Goal: Check status: Check status

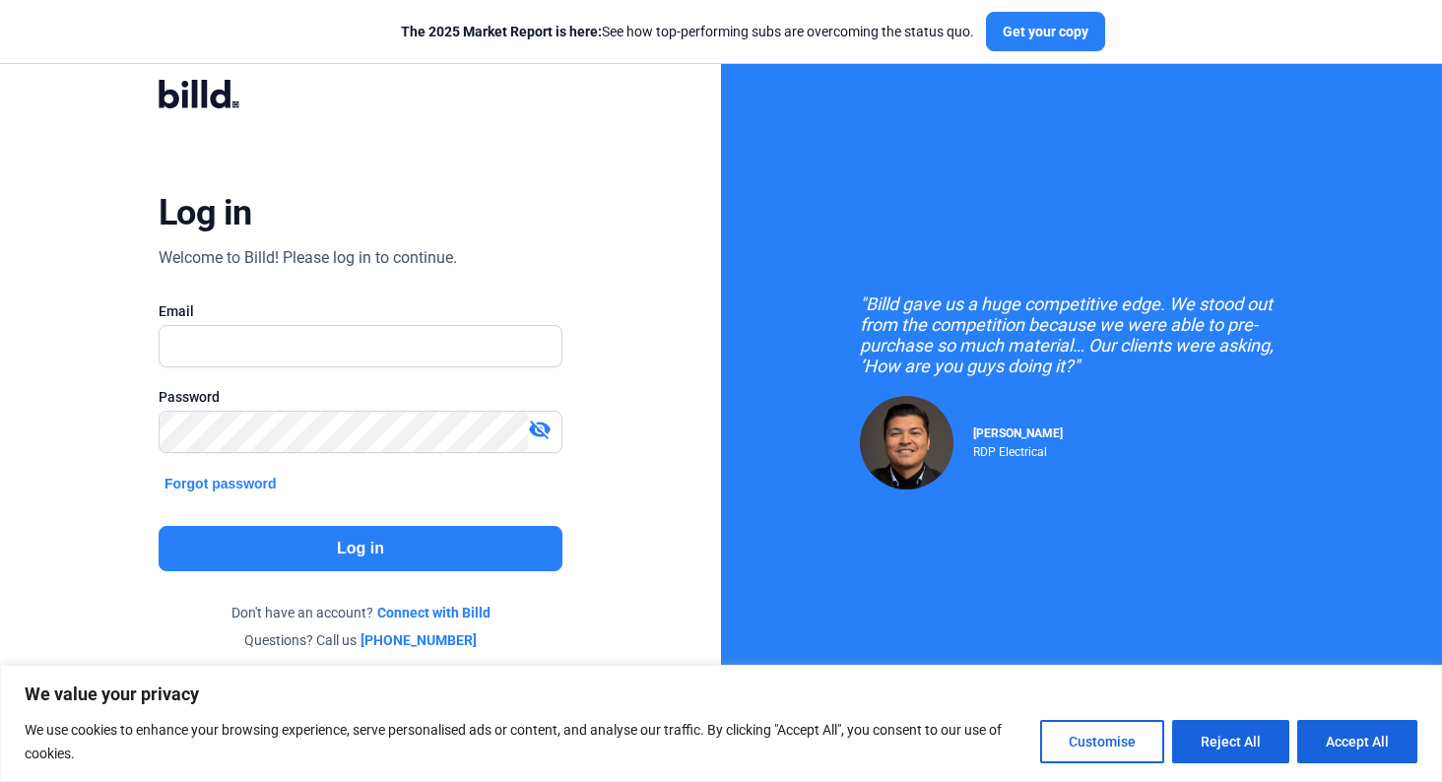
click at [502, 354] on input "text" at bounding box center [361, 346] width 402 height 40
type input "s"
type input "a"
type input "[PERSON_NAME][EMAIL_ADDRESS][DOMAIN_NAME]"
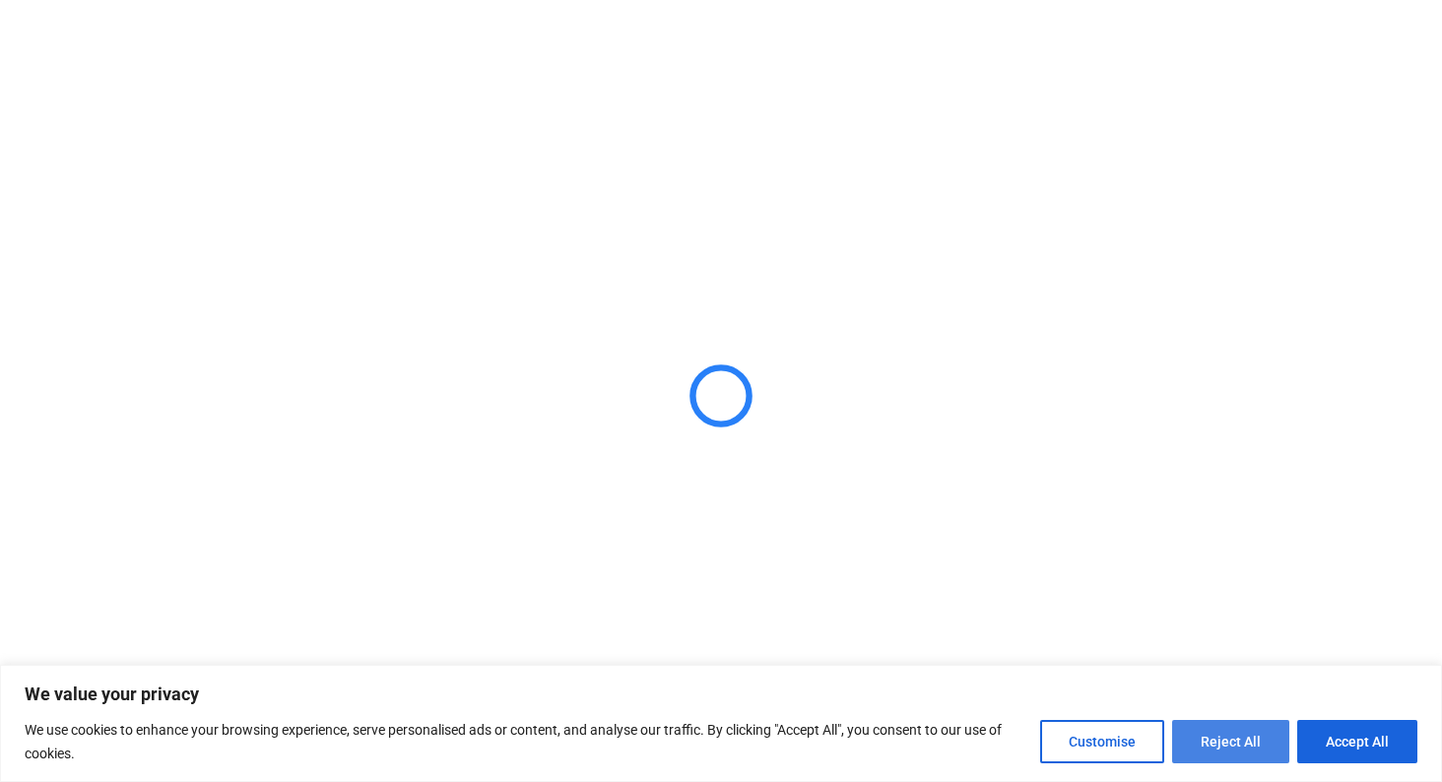
click at [1212, 736] on button "Reject All" at bounding box center [1230, 741] width 117 height 43
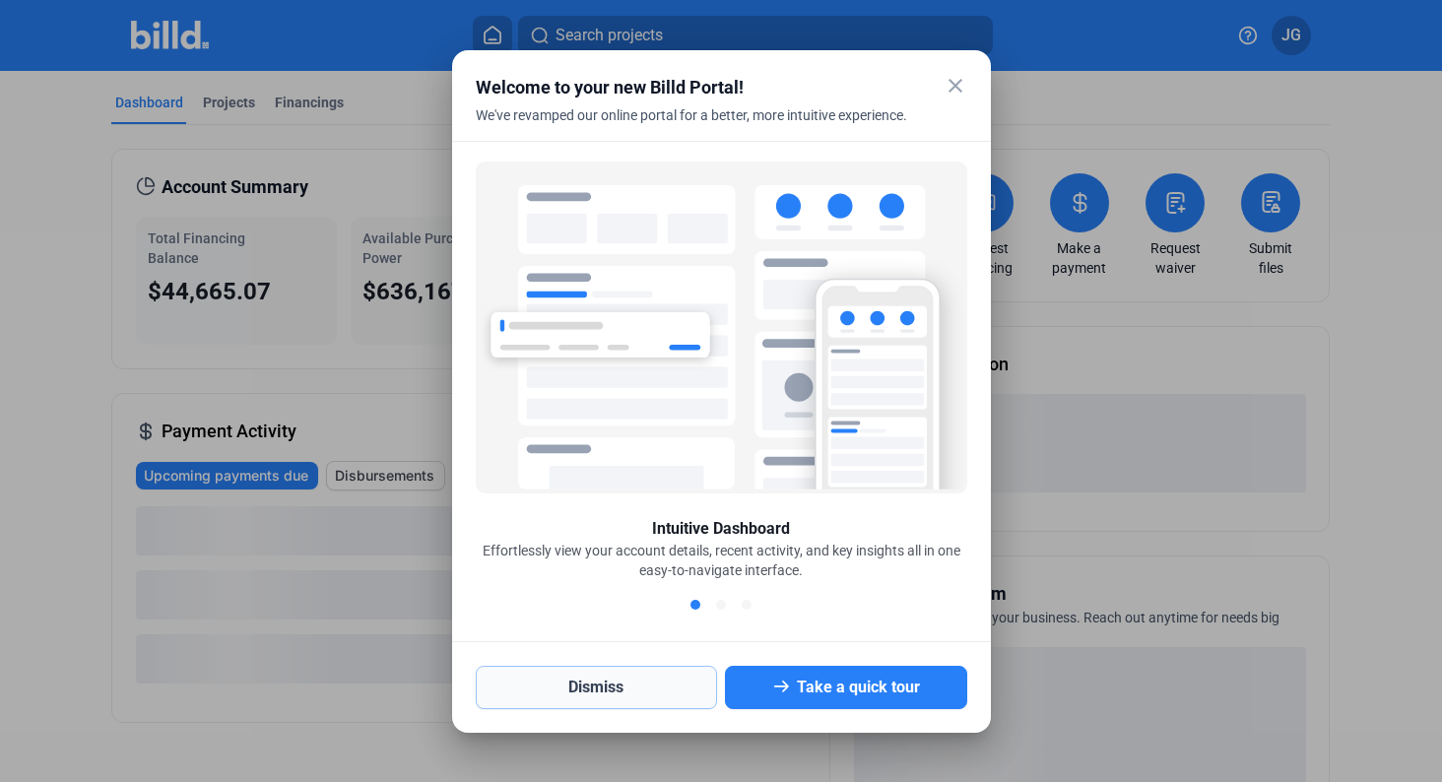
click at [609, 681] on button "Dismiss" at bounding box center [597, 687] width 242 height 43
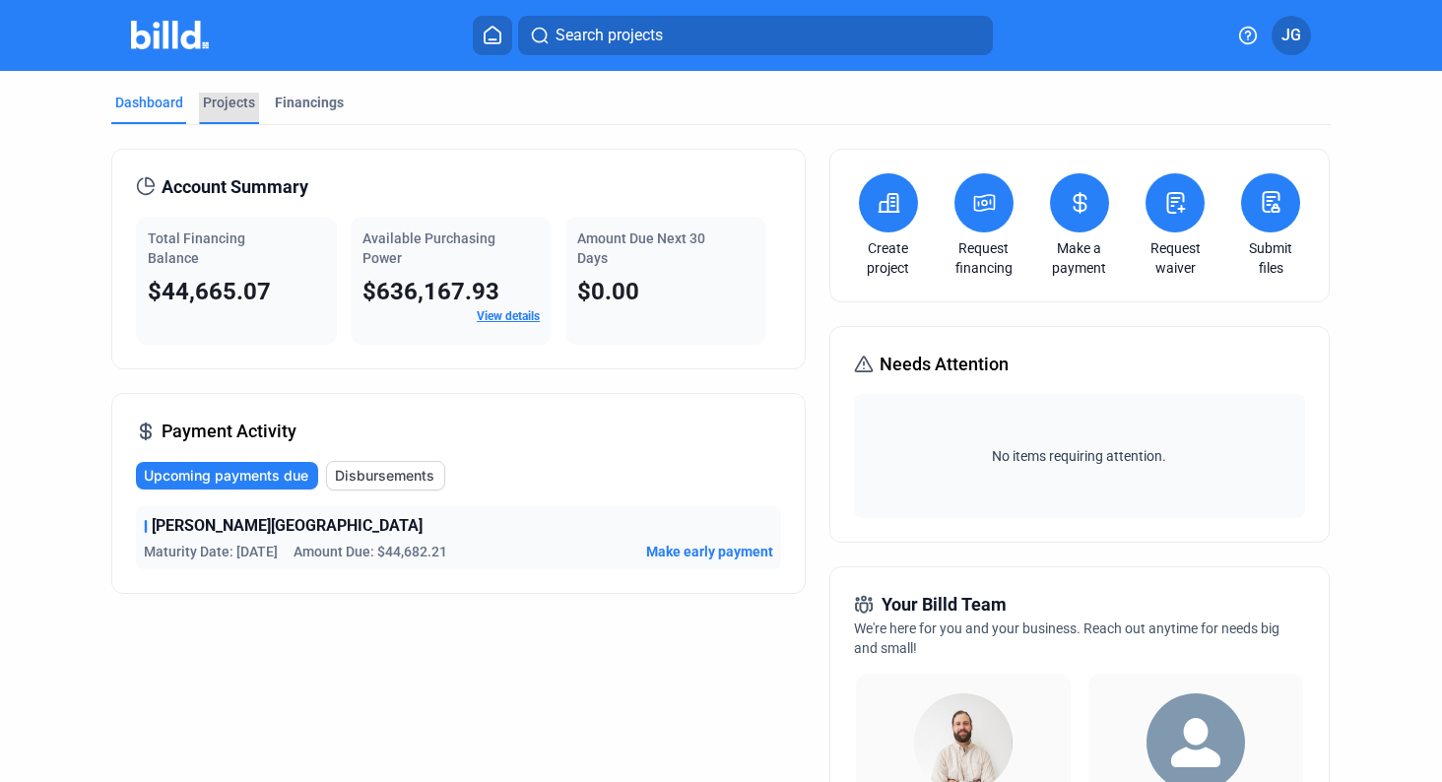
click at [226, 113] on div "Projects" at bounding box center [229, 109] width 60 height 32
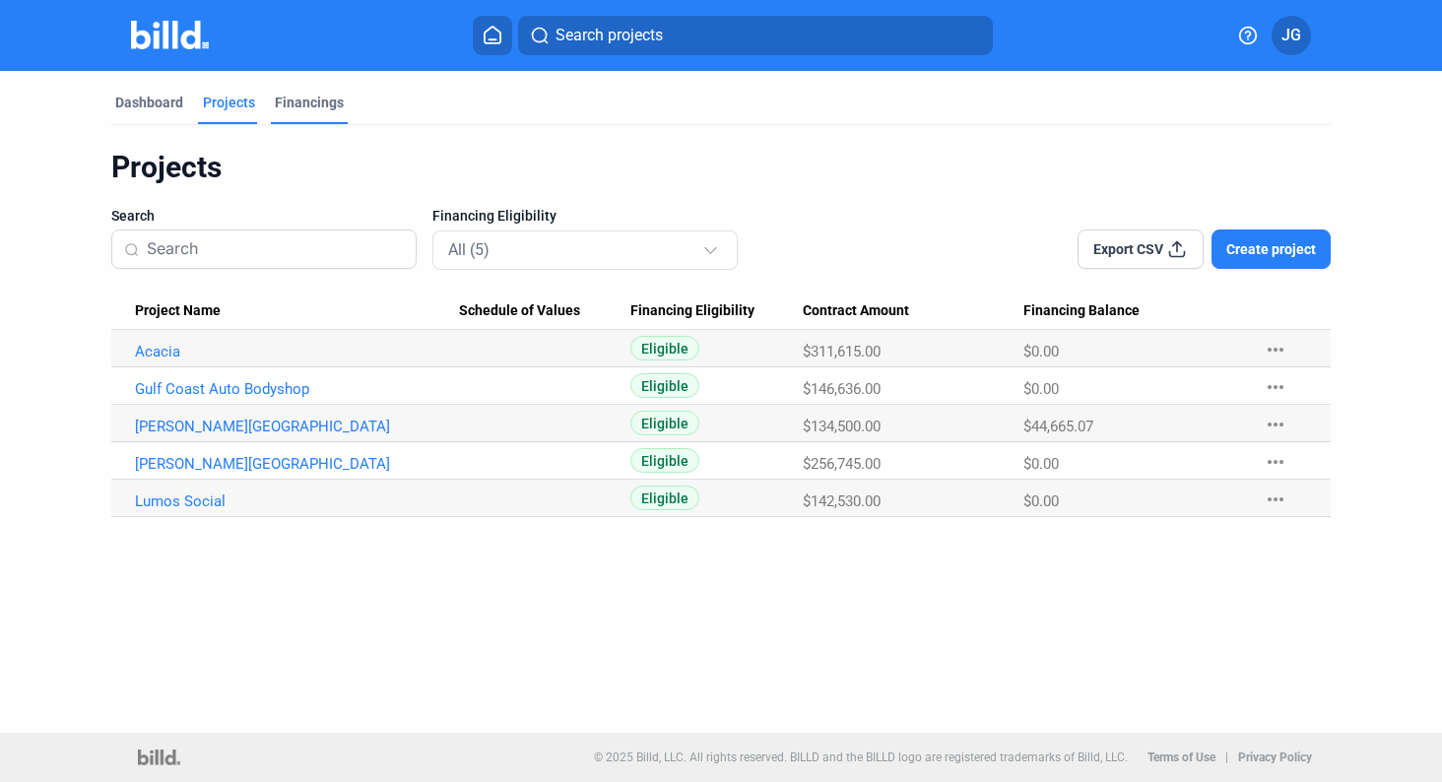
click at [287, 108] on div "Financings" at bounding box center [309, 103] width 69 height 20
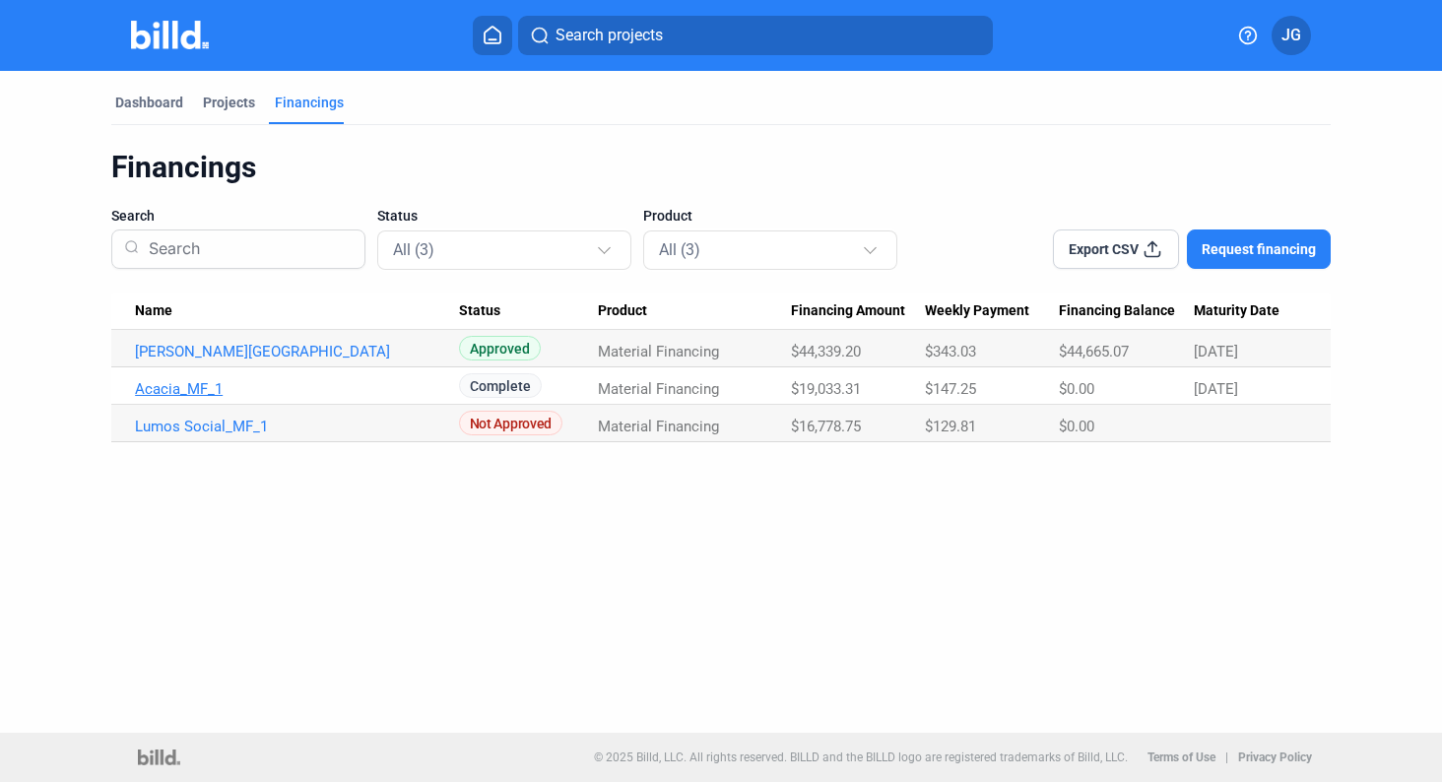
click at [168, 360] on link "Acacia_MF_1" at bounding box center [297, 352] width 324 height 18
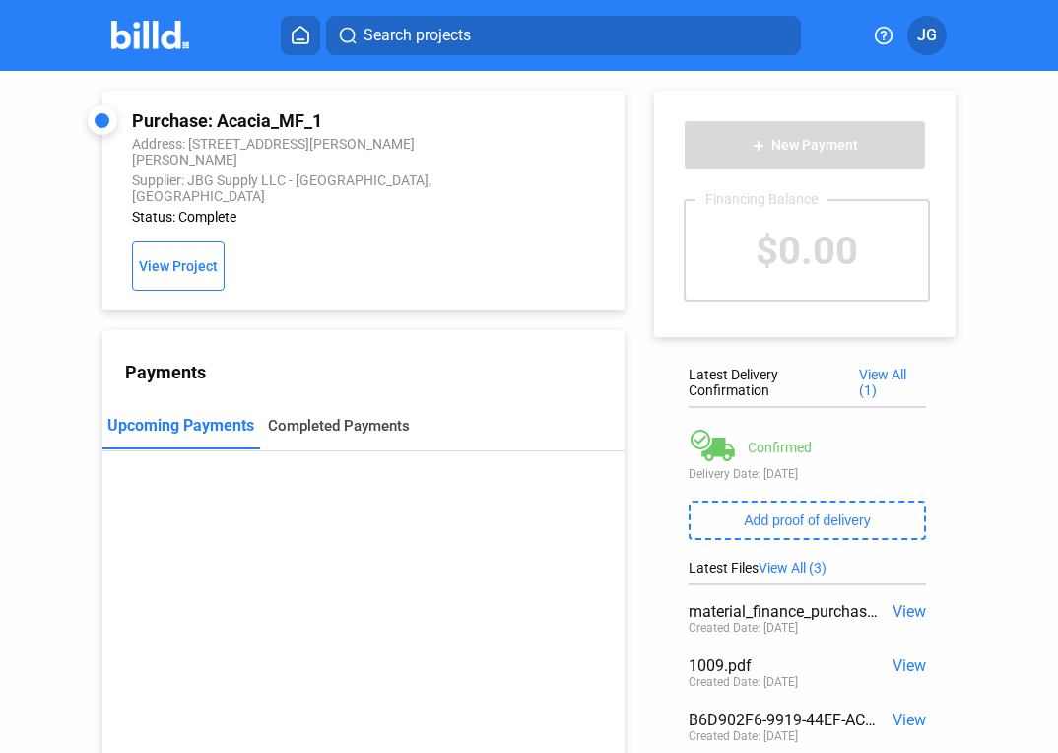
click at [335, 417] on div "Completed Payments" at bounding box center [339, 425] width 158 height 47
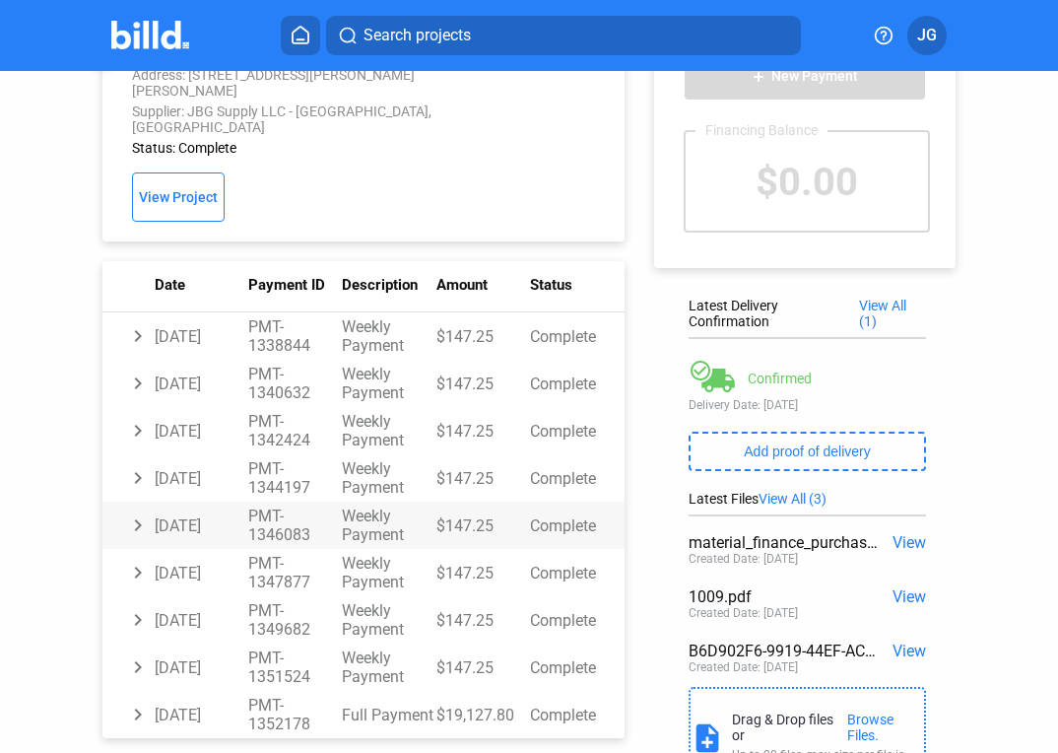
scroll to position [98, 0]
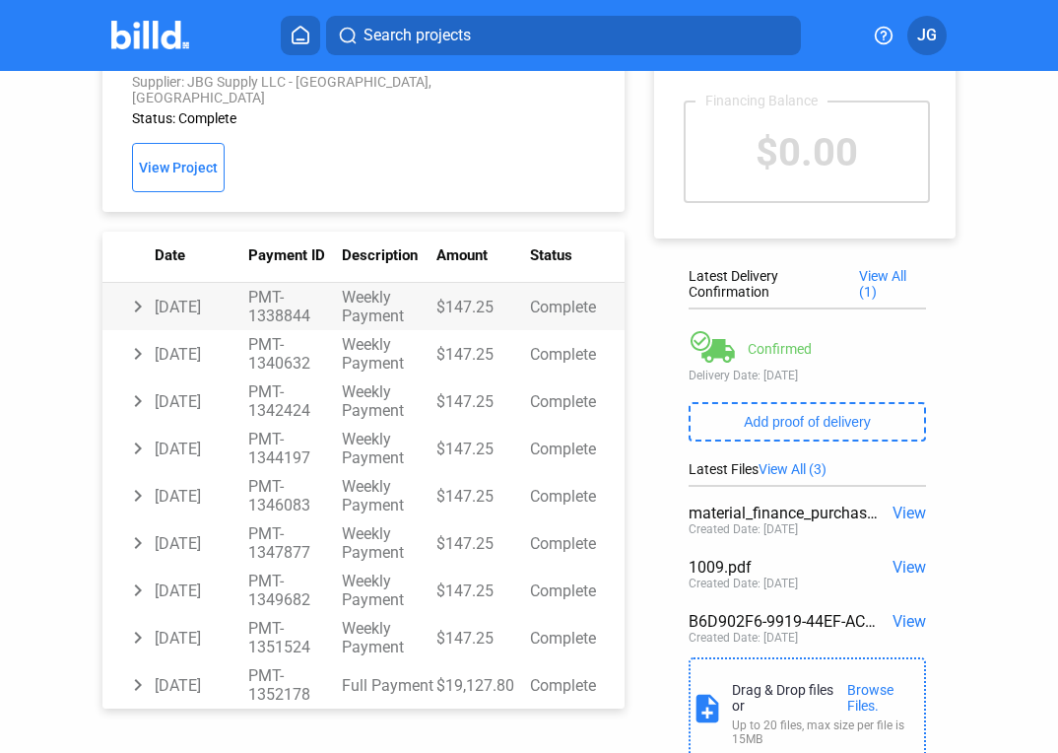
click at [134, 283] on td "chevron_right" at bounding box center [128, 306] width 52 height 47
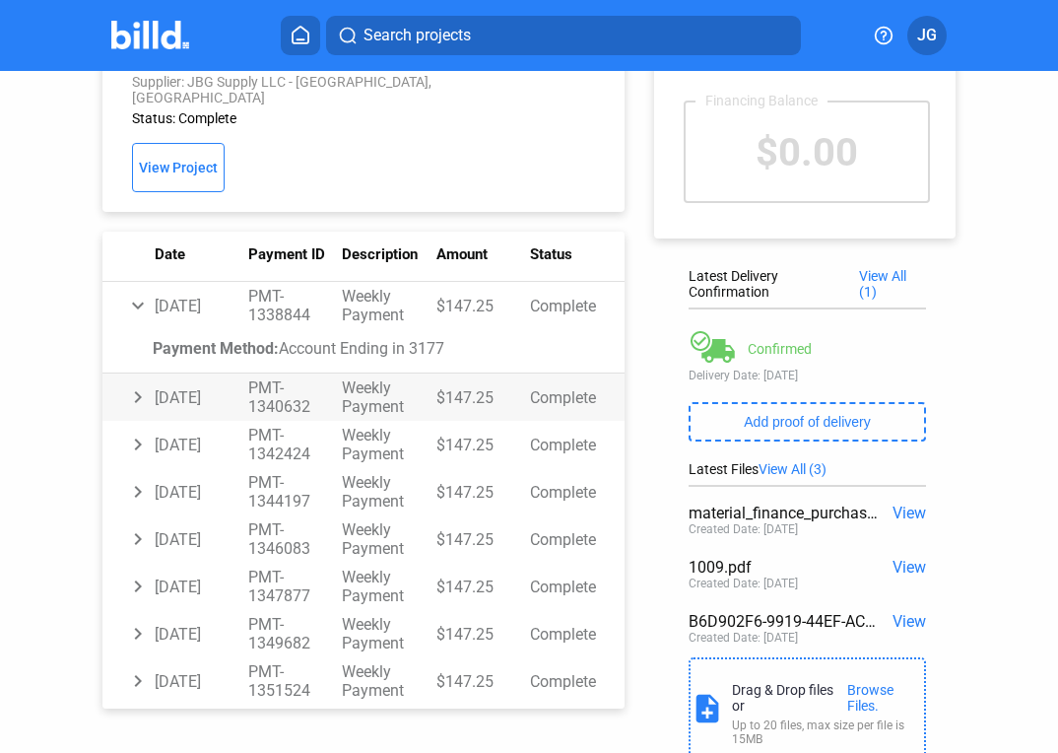
click at [143, 329] on td "chevron_right" at bounding box center [128, 305] width 52 height 47
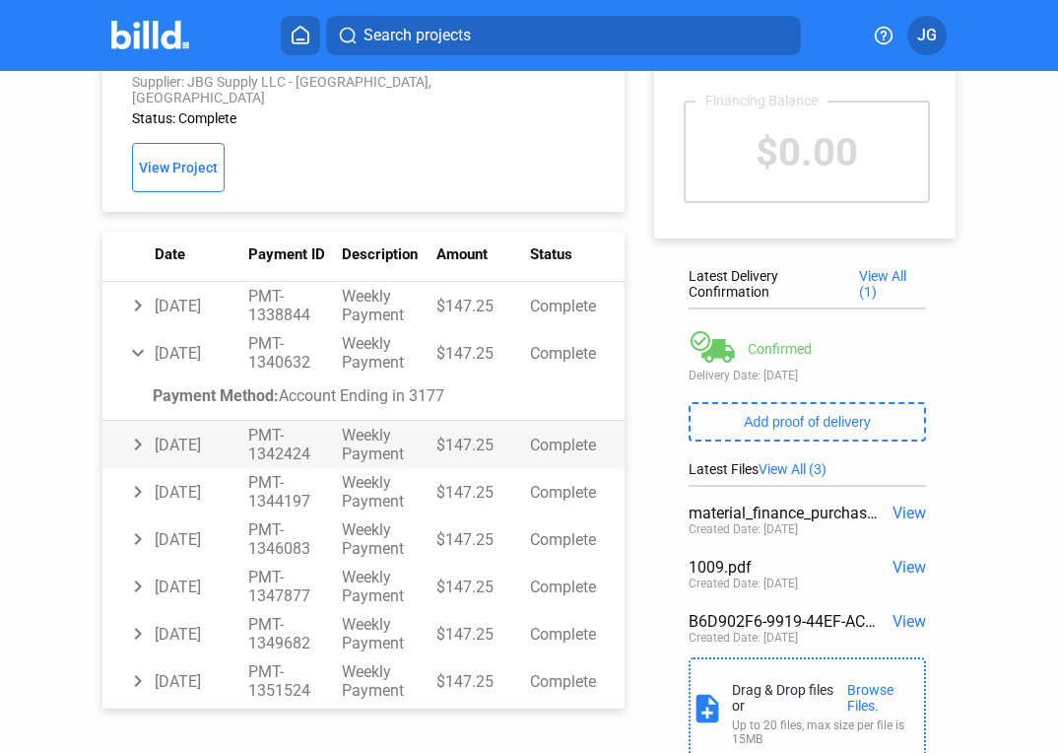
click at [134, 329] on td "chevron_right" at bounding box center [128, 305] width 52 height 47
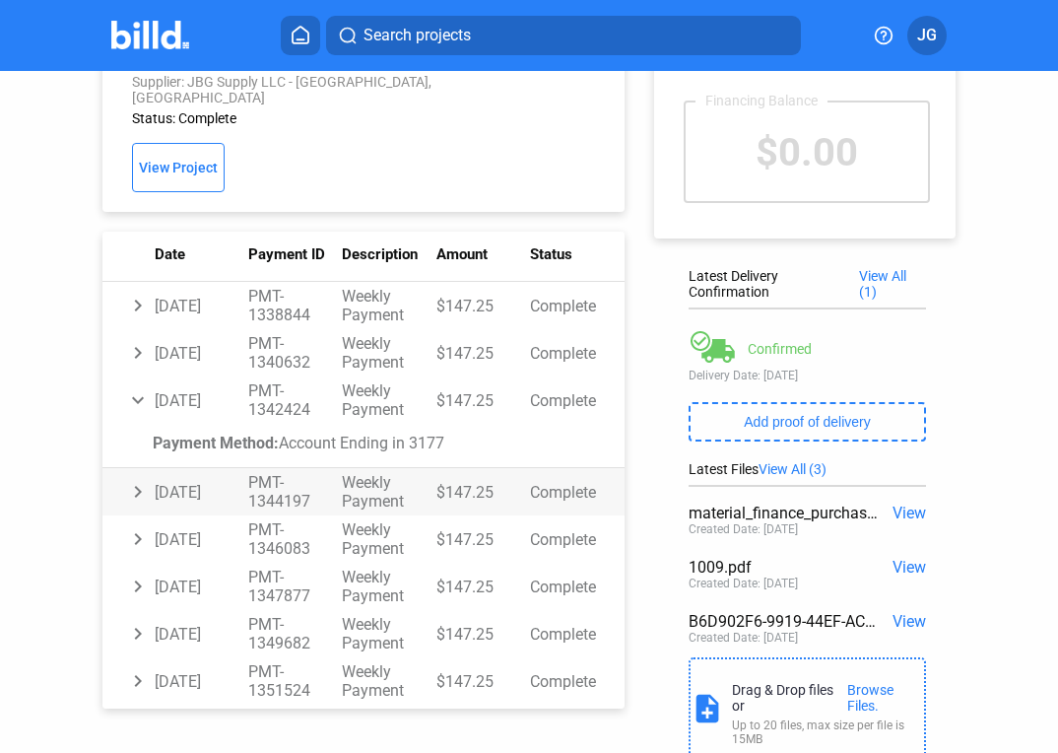
click at [137, 329] on td "chevron_right" at bounding box center [128, 305] width 52 height 47
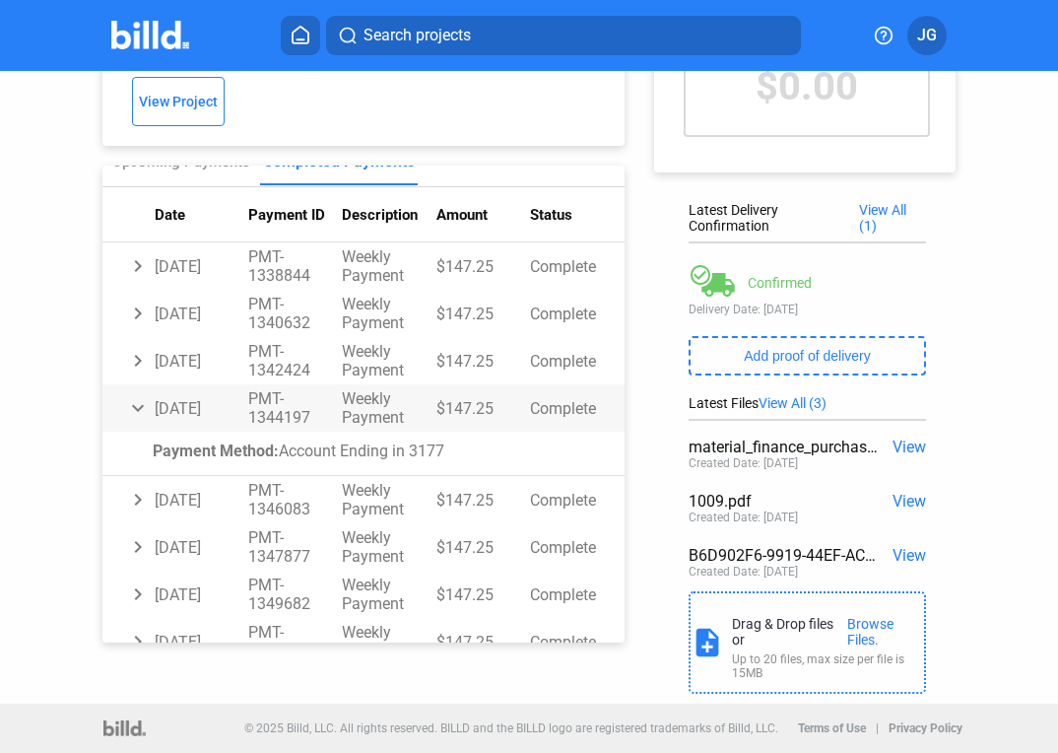
scroll to position [72, 0]
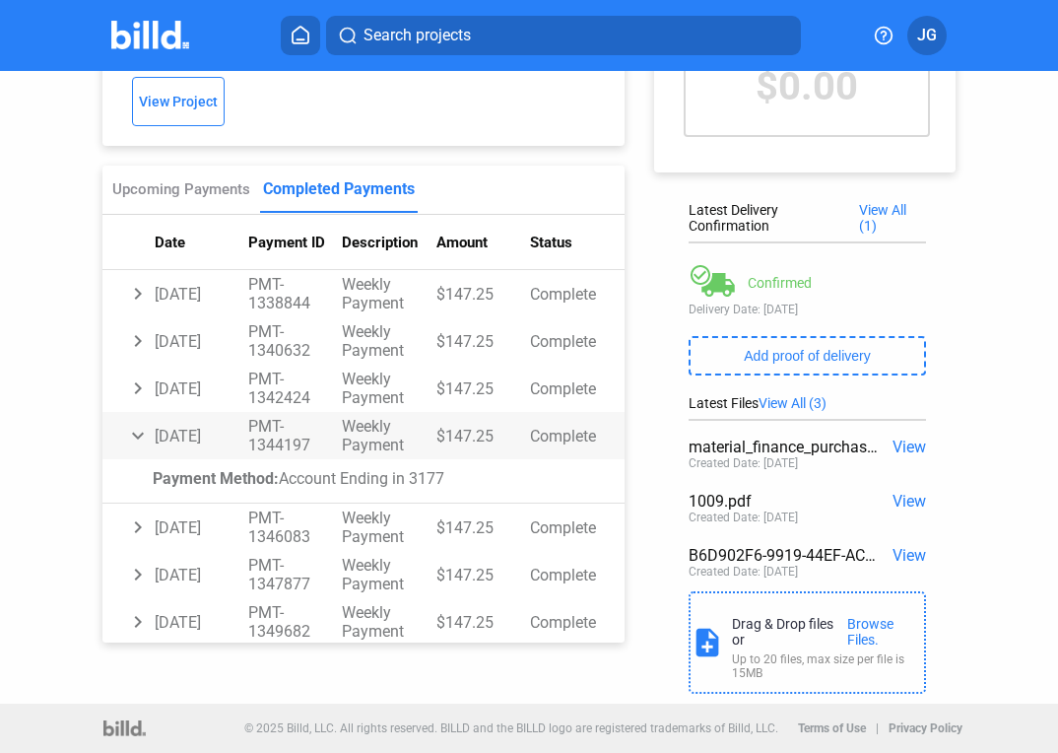
click at [132, 317] on td "expand_more" at bounding box center [128, 293] width 52 height 47
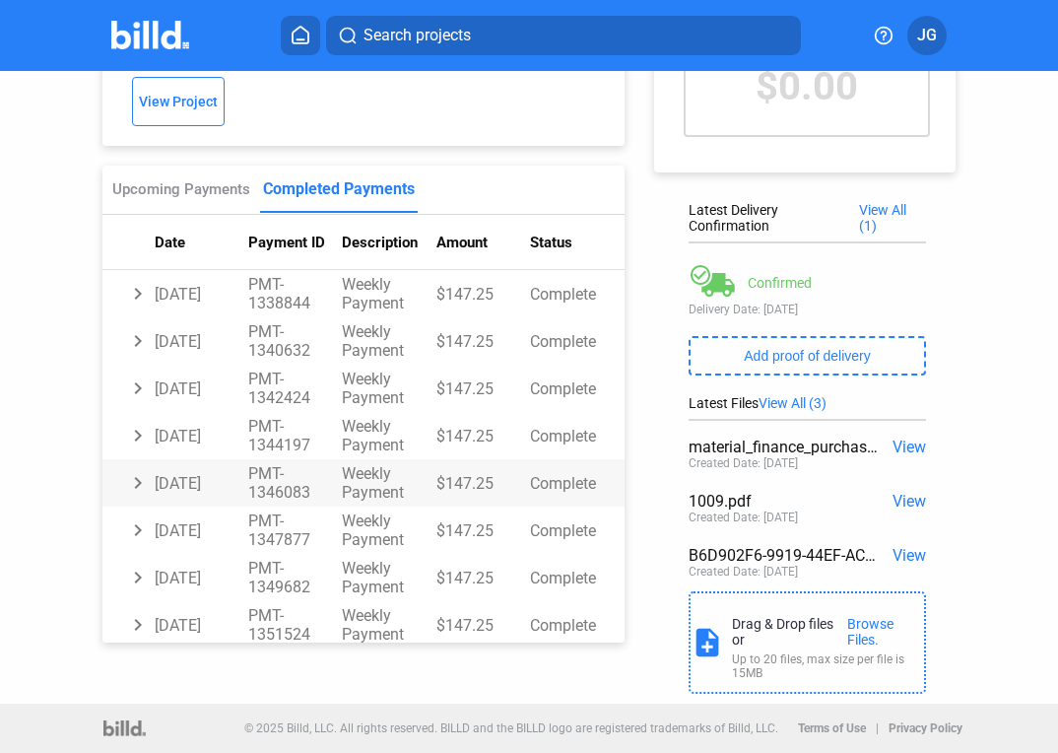
click at [132, 317] on td "chevron_right" at bounding box center [128, 293] width 52 height 47
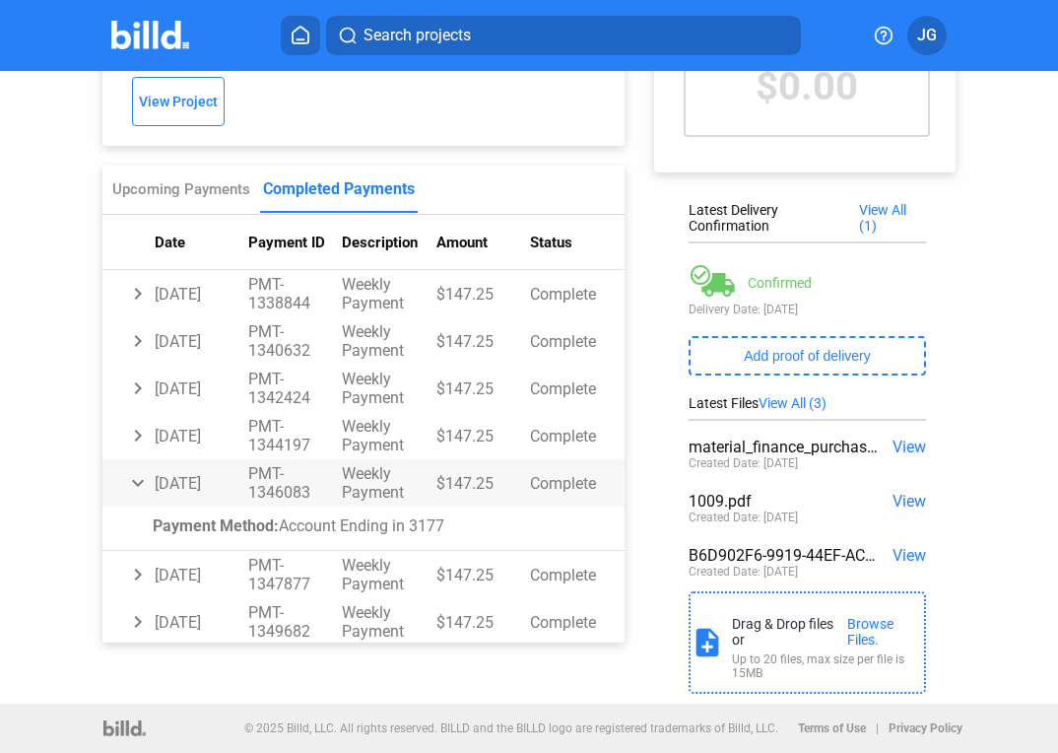
click at [137, 317] on td "expand_more" at bounding box center [128, 293] width 52 height 47
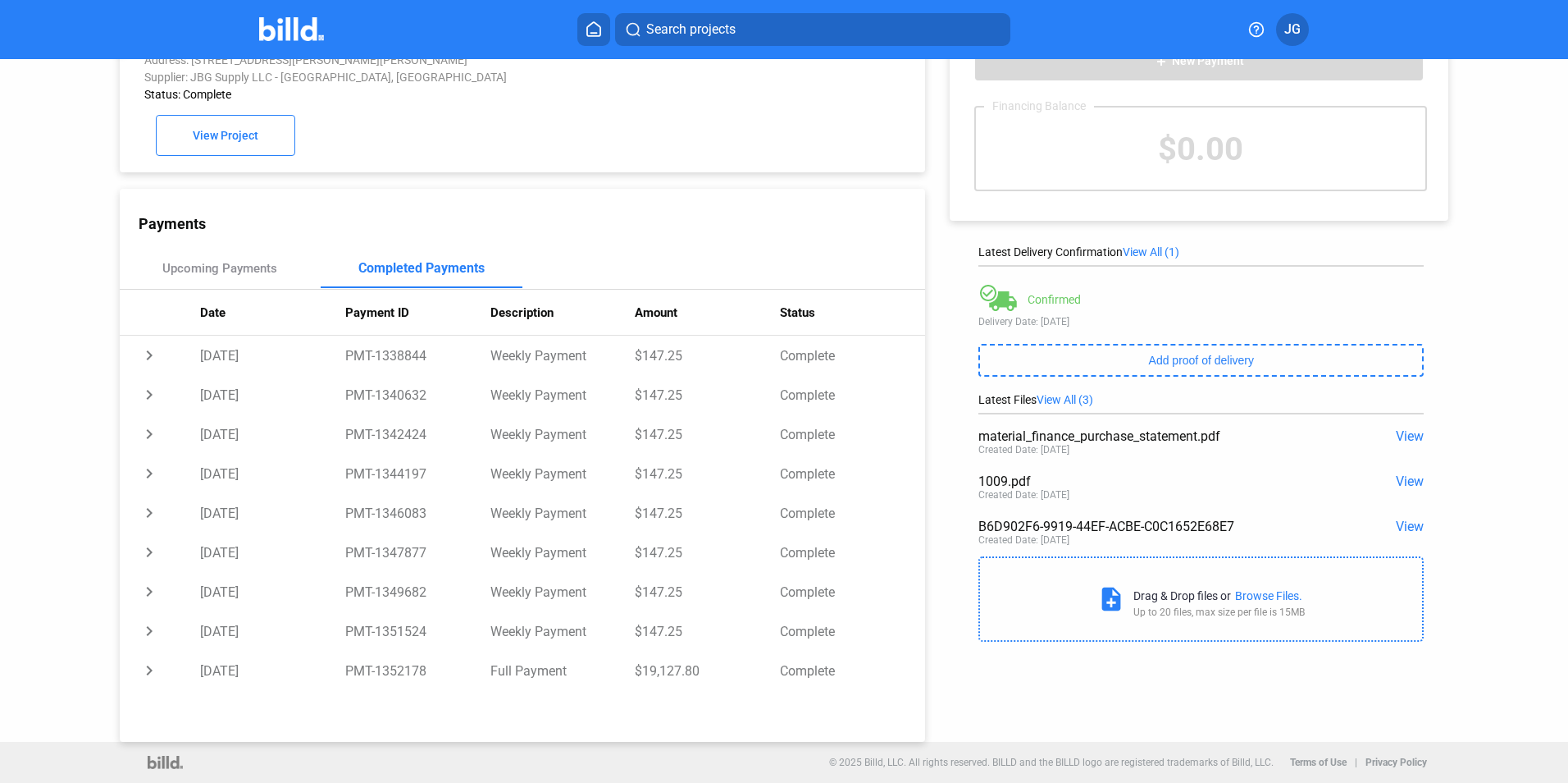
scroll to position [0, 0]
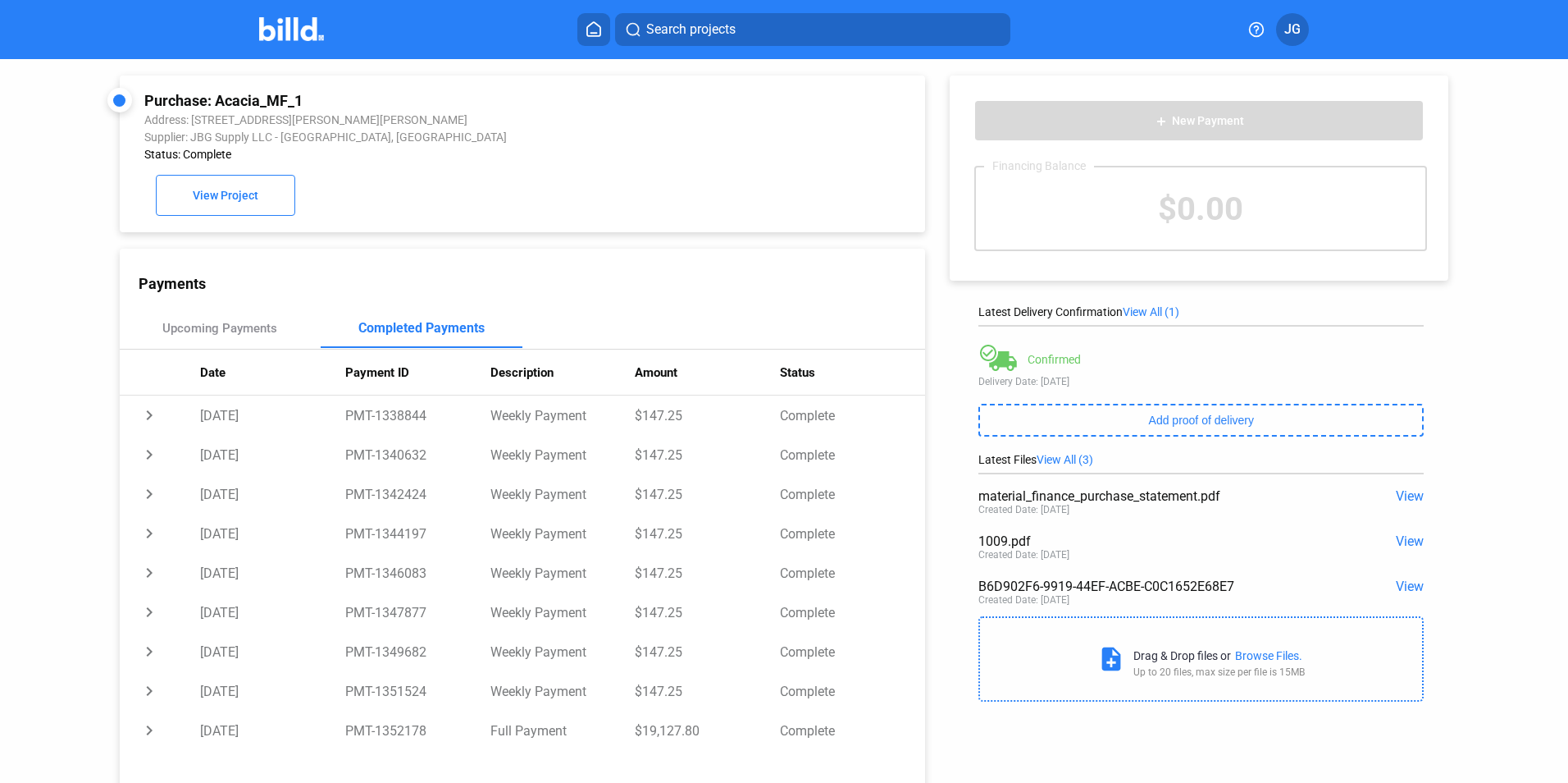
click at [122, 97] on div at bounding box center [119, 100] width 12 height 12
click at [295, 49] on mat-toolbar "Search projects JG" at bounding box center [784, 29] width 1568 height 59
click at [306, 32] on img at bounding box center [291, 29] width 65 height 24
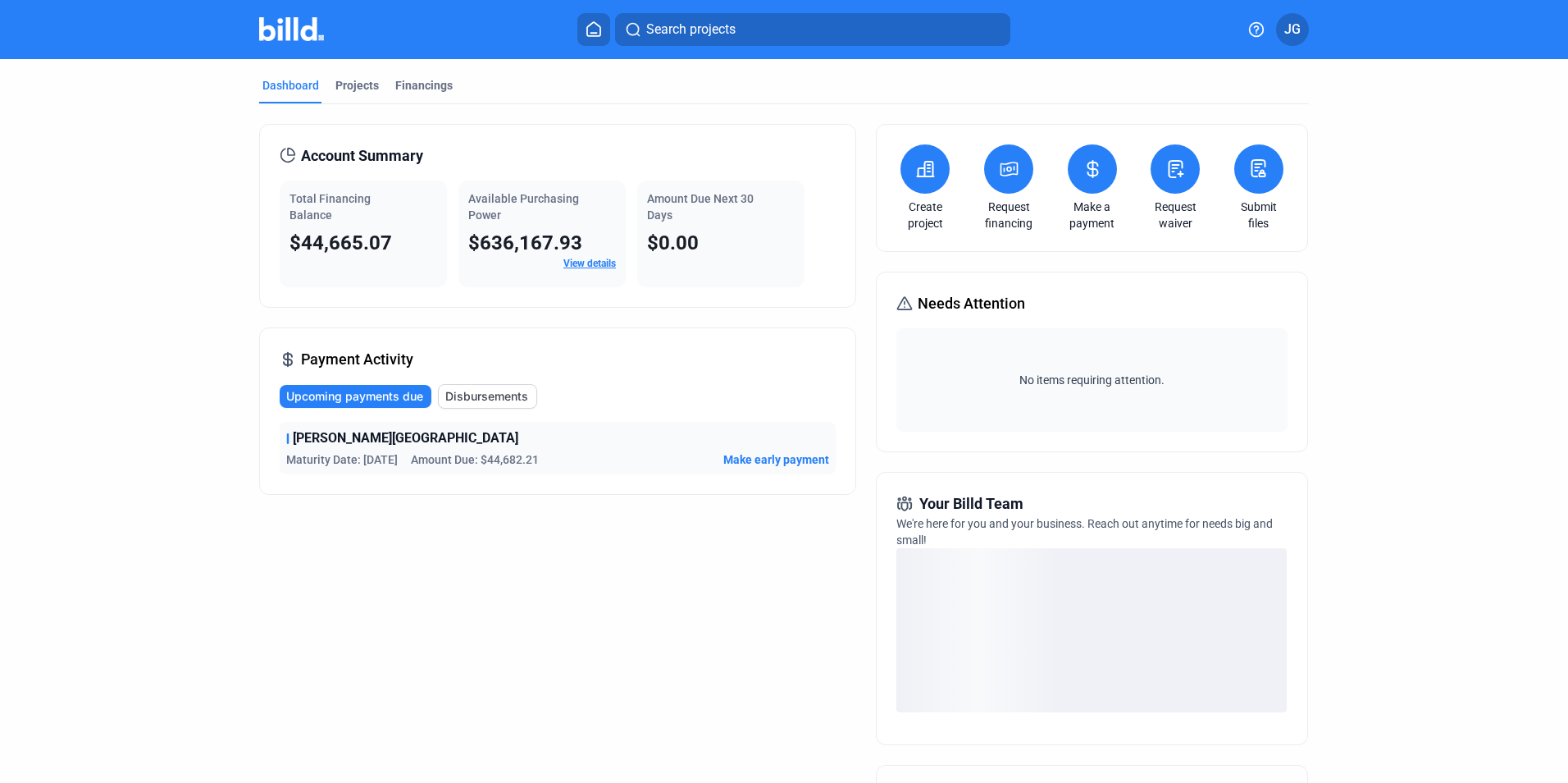
click at [575, 262] on link "View details" at bounding box center [590, 263] width 52 height 12
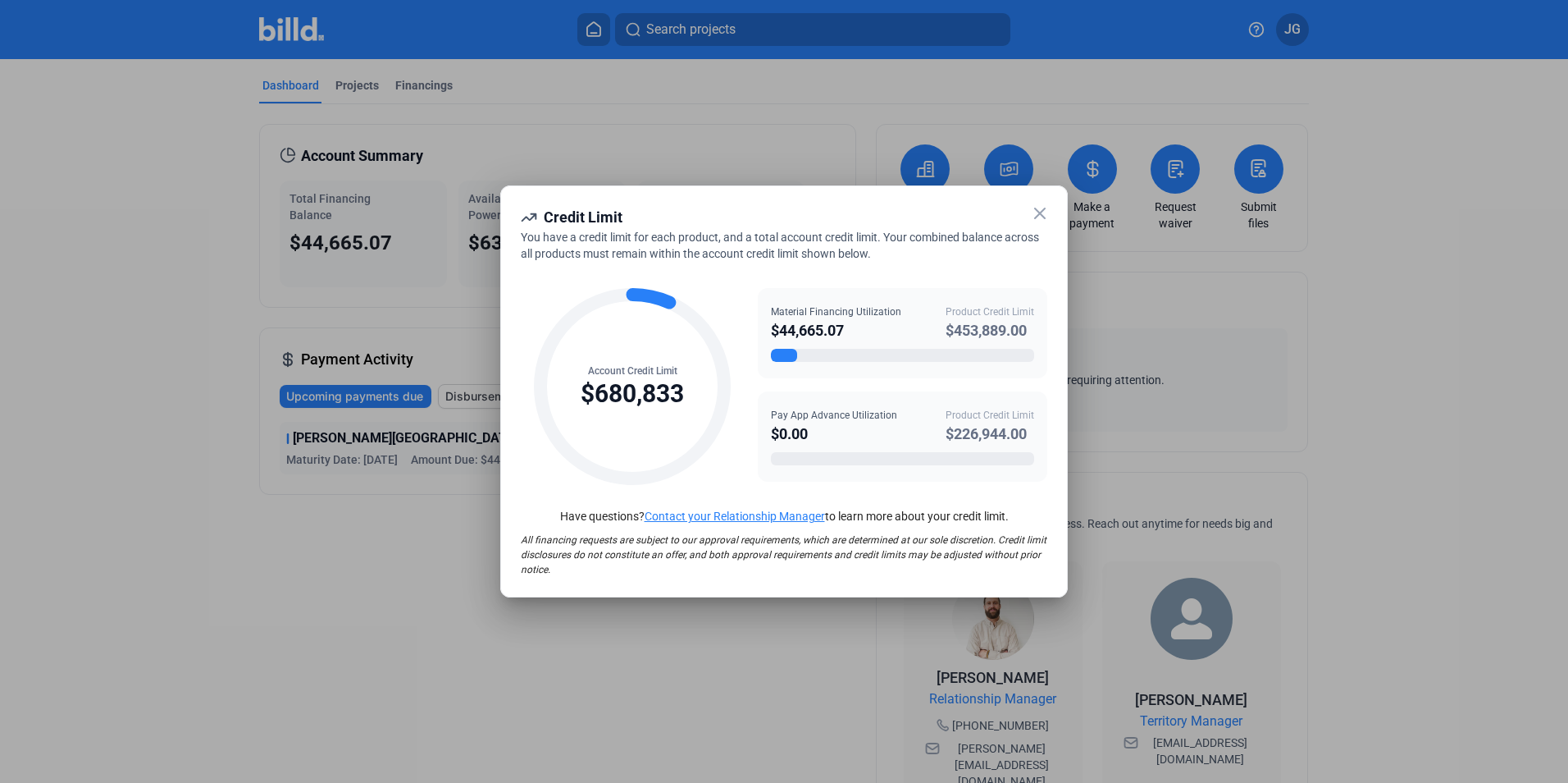
click at [1038, 207] on icon at bounding box center [1040, 213] width 20 height 20
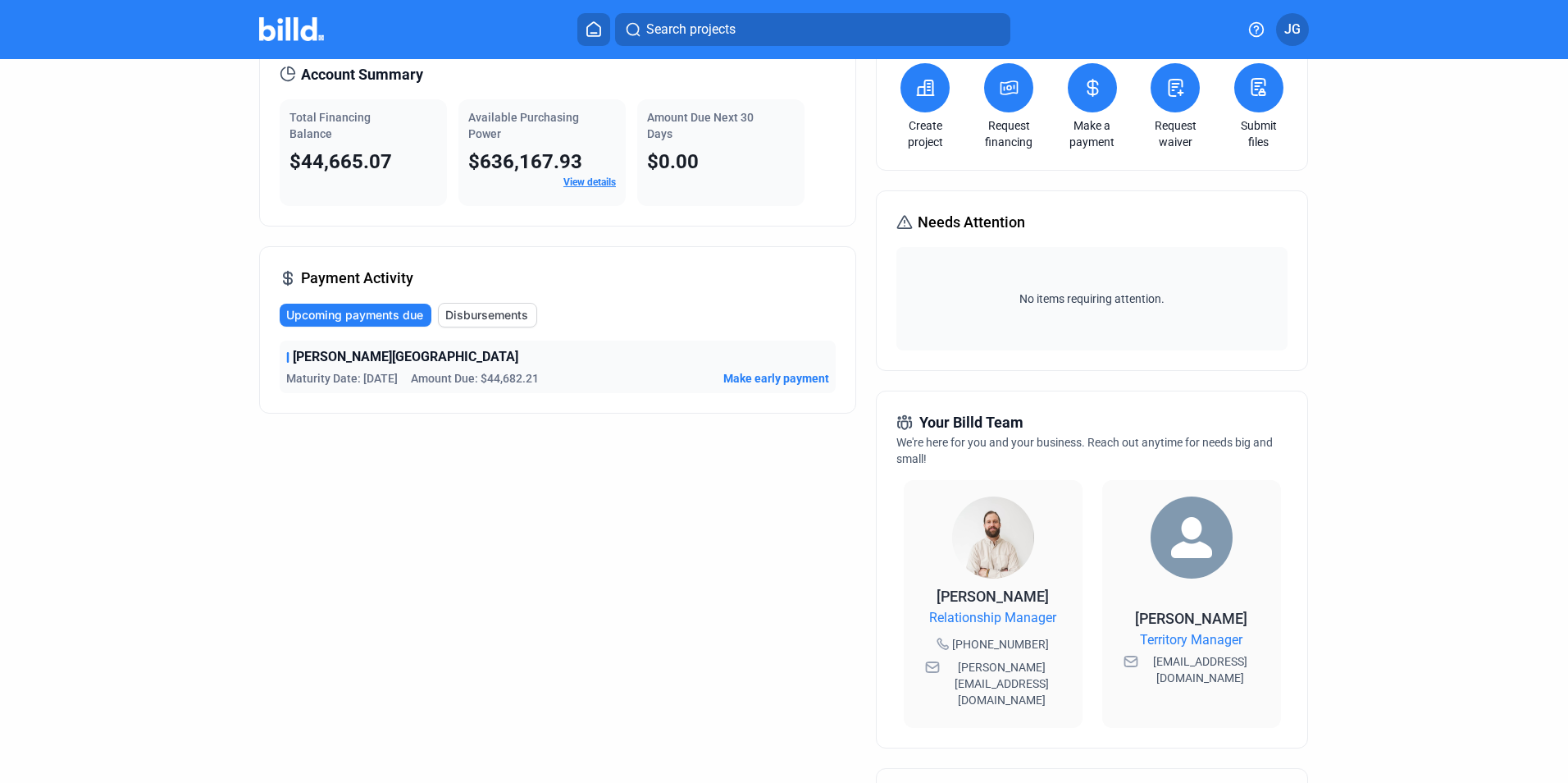
scroll to position [82, 0]
click at [462, 311] on span "Disbursements" at bounding box center [486, 314] width 82 height 17
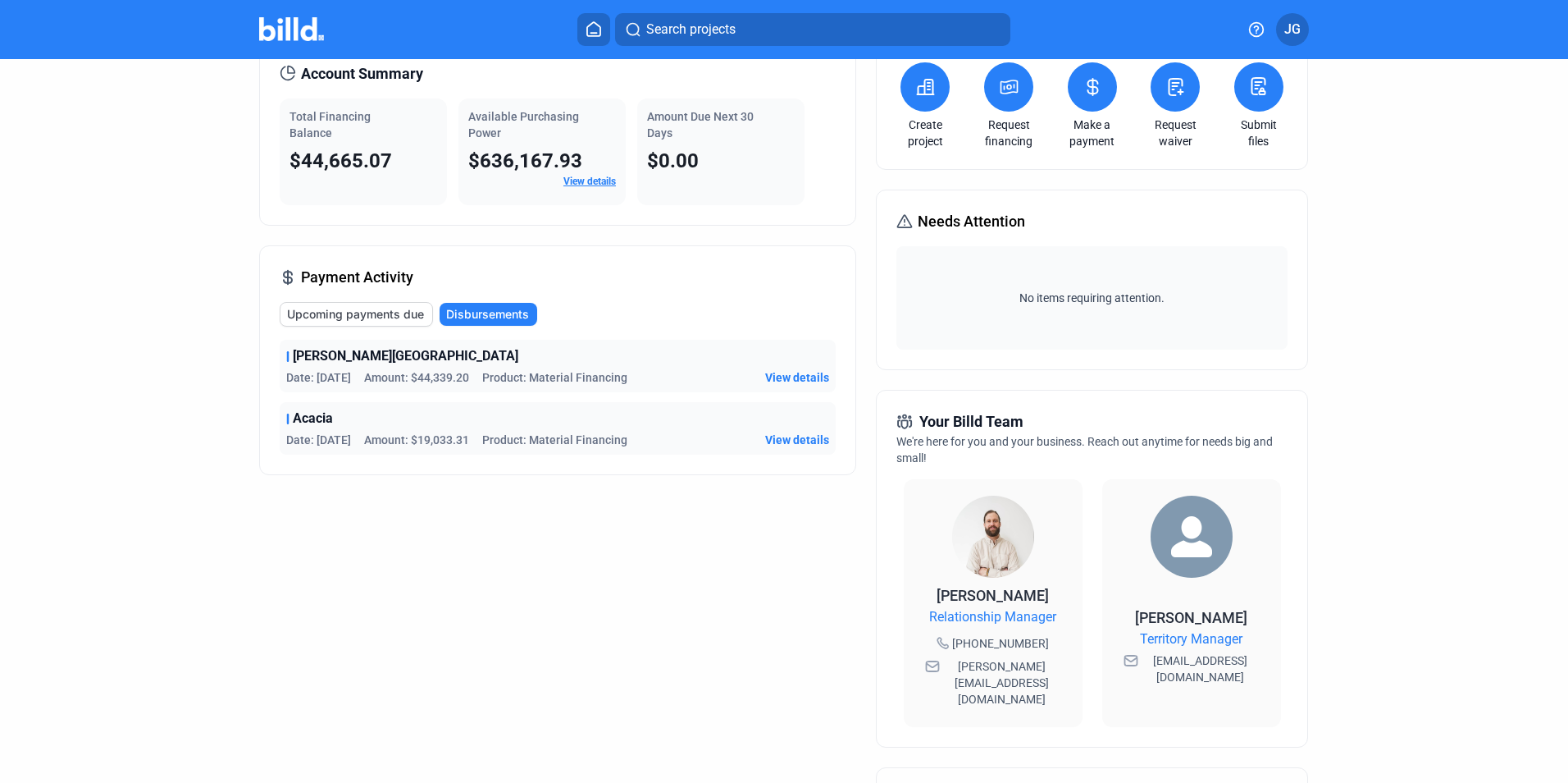
click at [809, 446] on span "View details" at bounding box center [797, 440] width 64 height 17
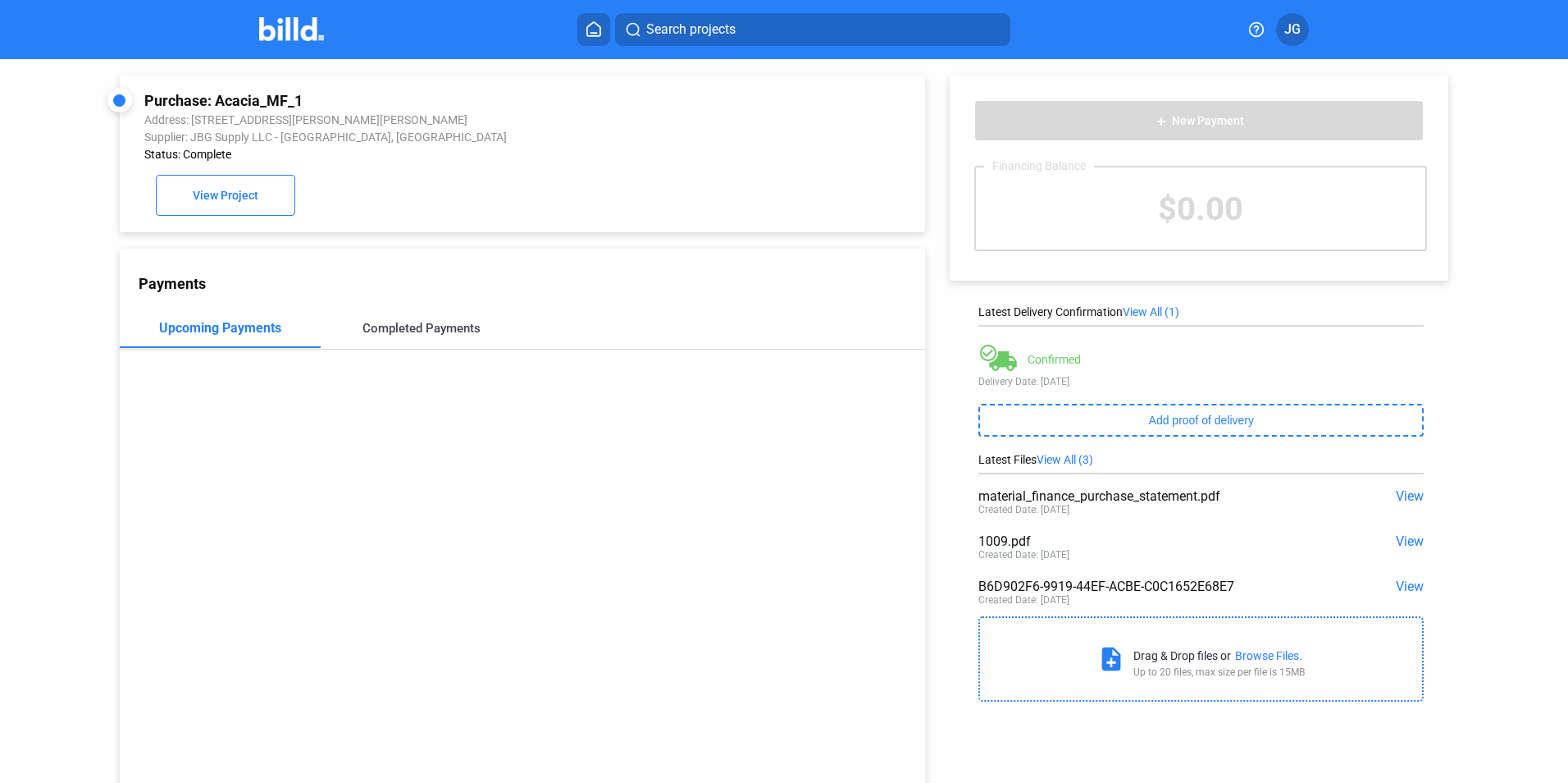
click at [426, 328] on div "Completed Payments" at bounding box center [421, 328] width 118 height 15
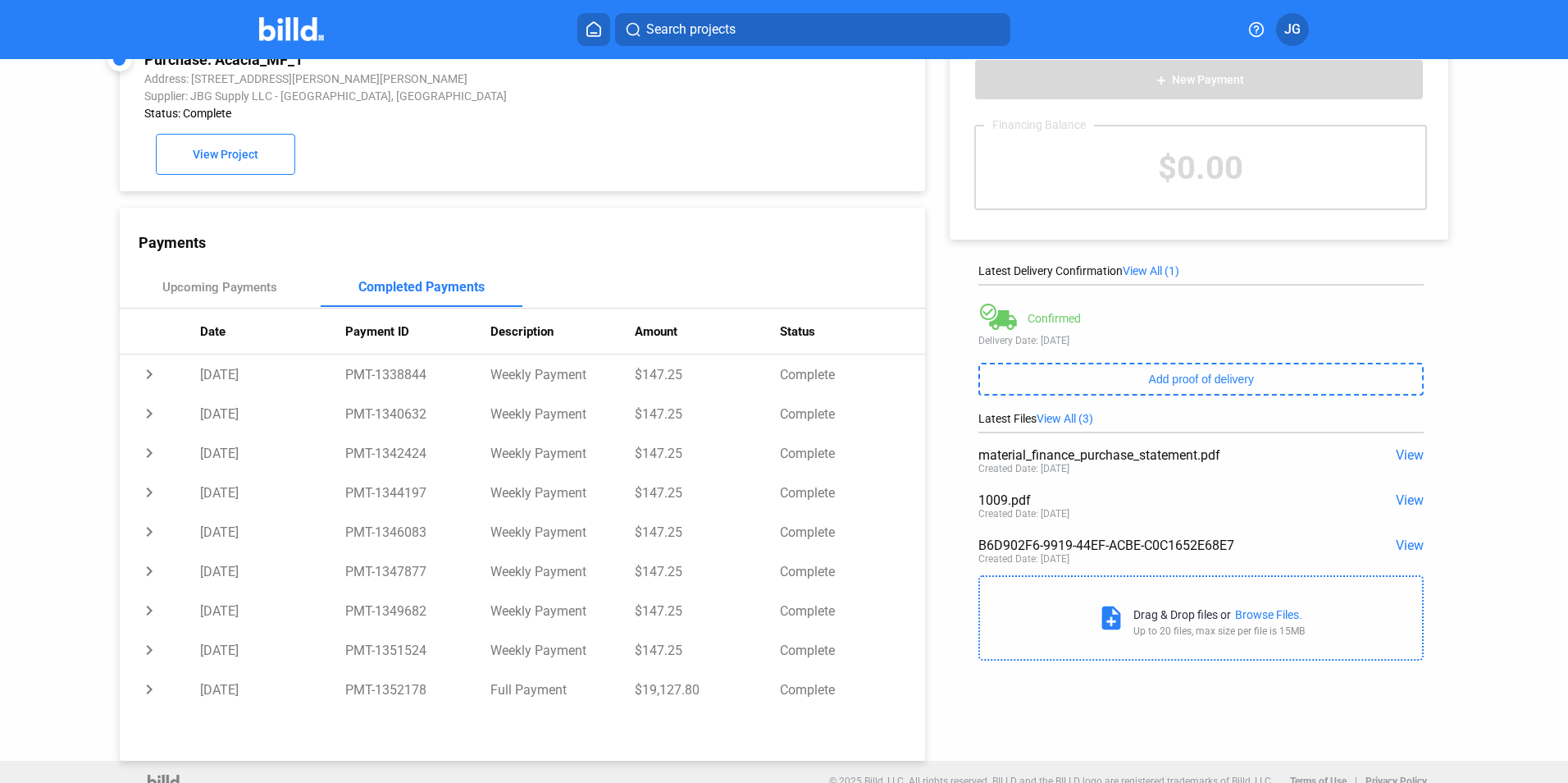
scroll to position [63, 0]
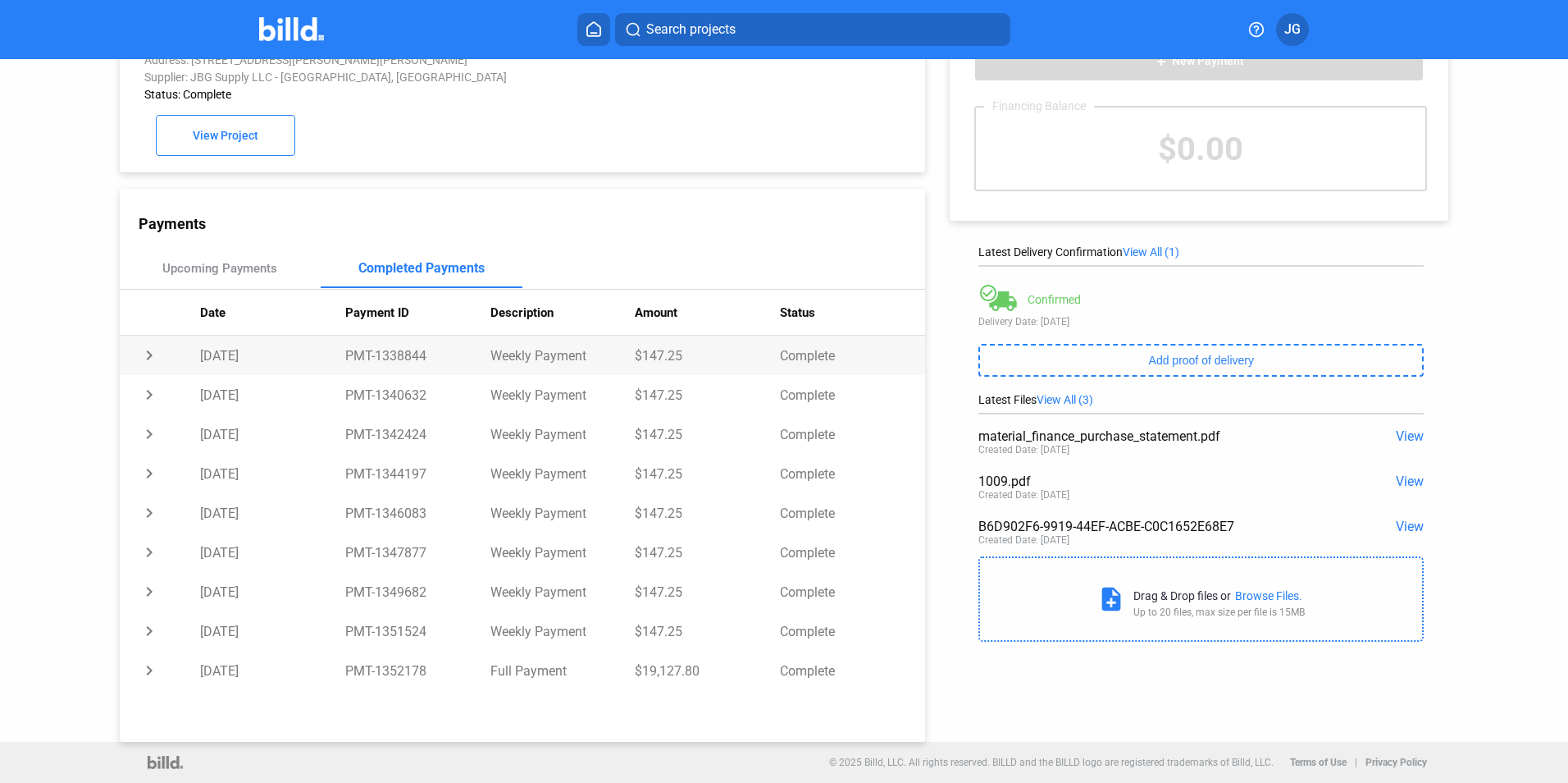
click at [147, 353] on td "chevron_right" at bounding box center [160, 355] width 81 height 39
click at [147, 353] on td "expand_more" at bounding box center [160, 355] width 81 height 39
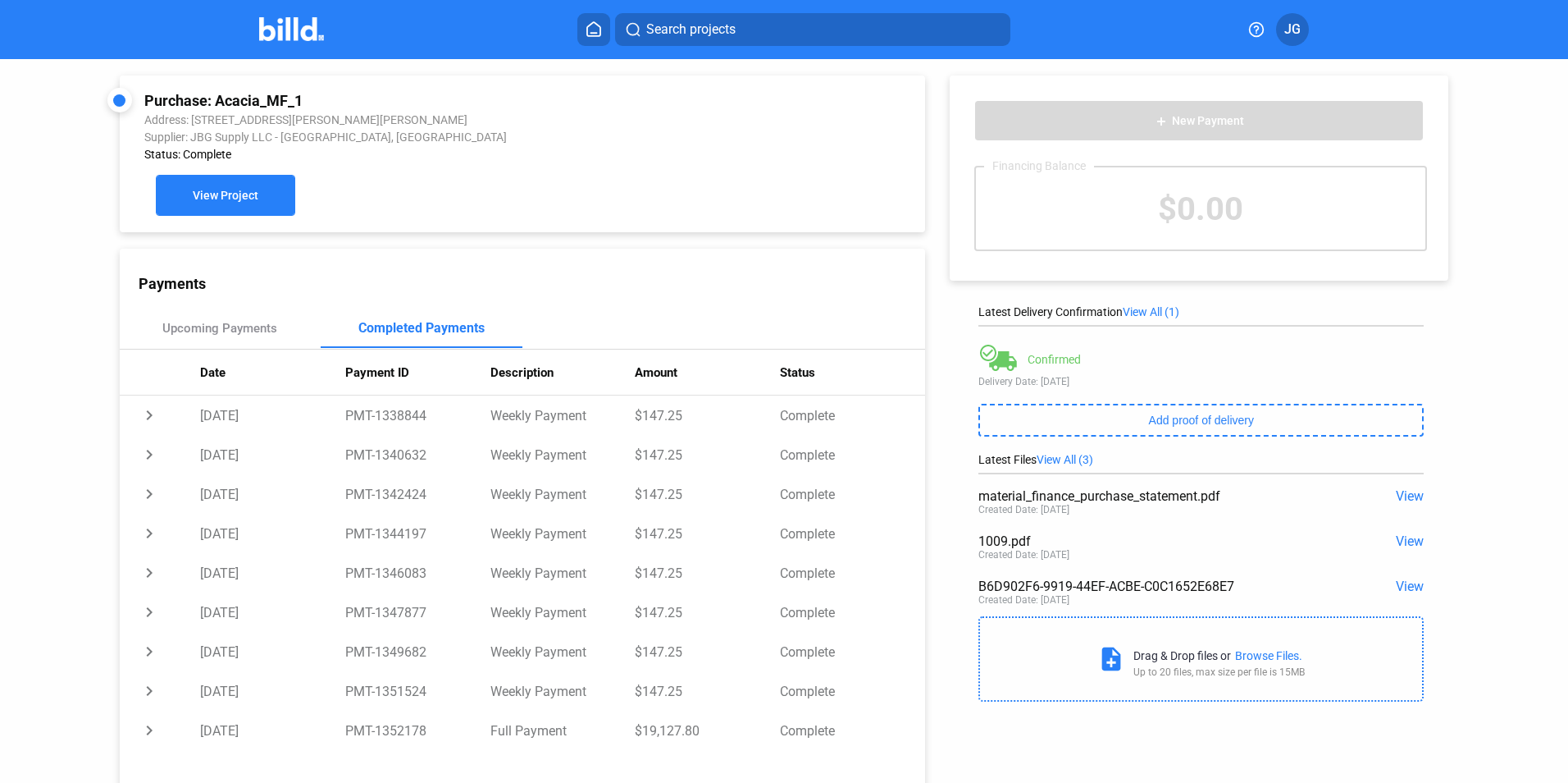
click at [217, 216] on button "View Project" at bounding box center [225, 195] width 139 height 41
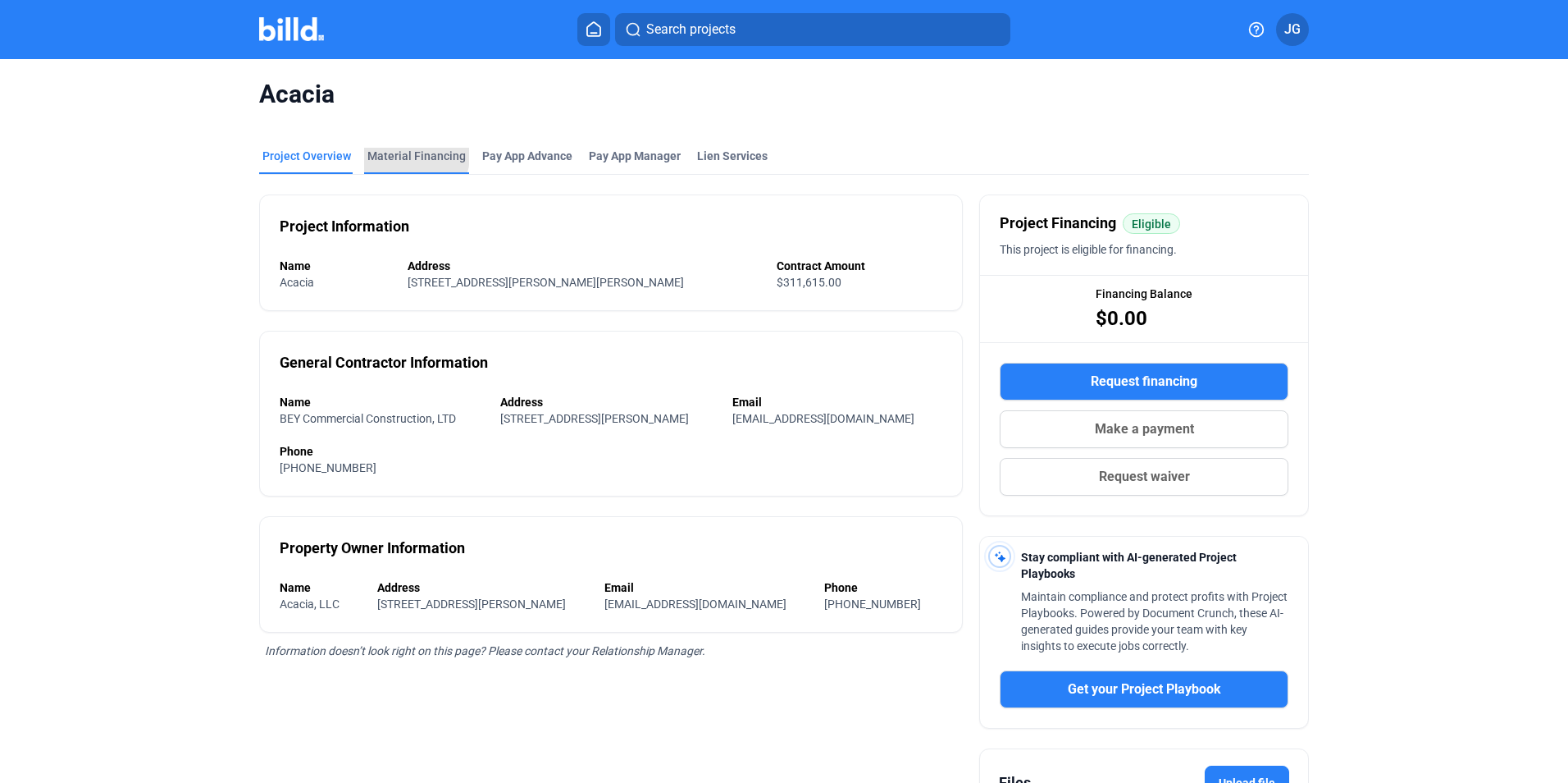
click at [406, 156] on div "Material Financing" at bounding box center [416, 156] width 98 height 17
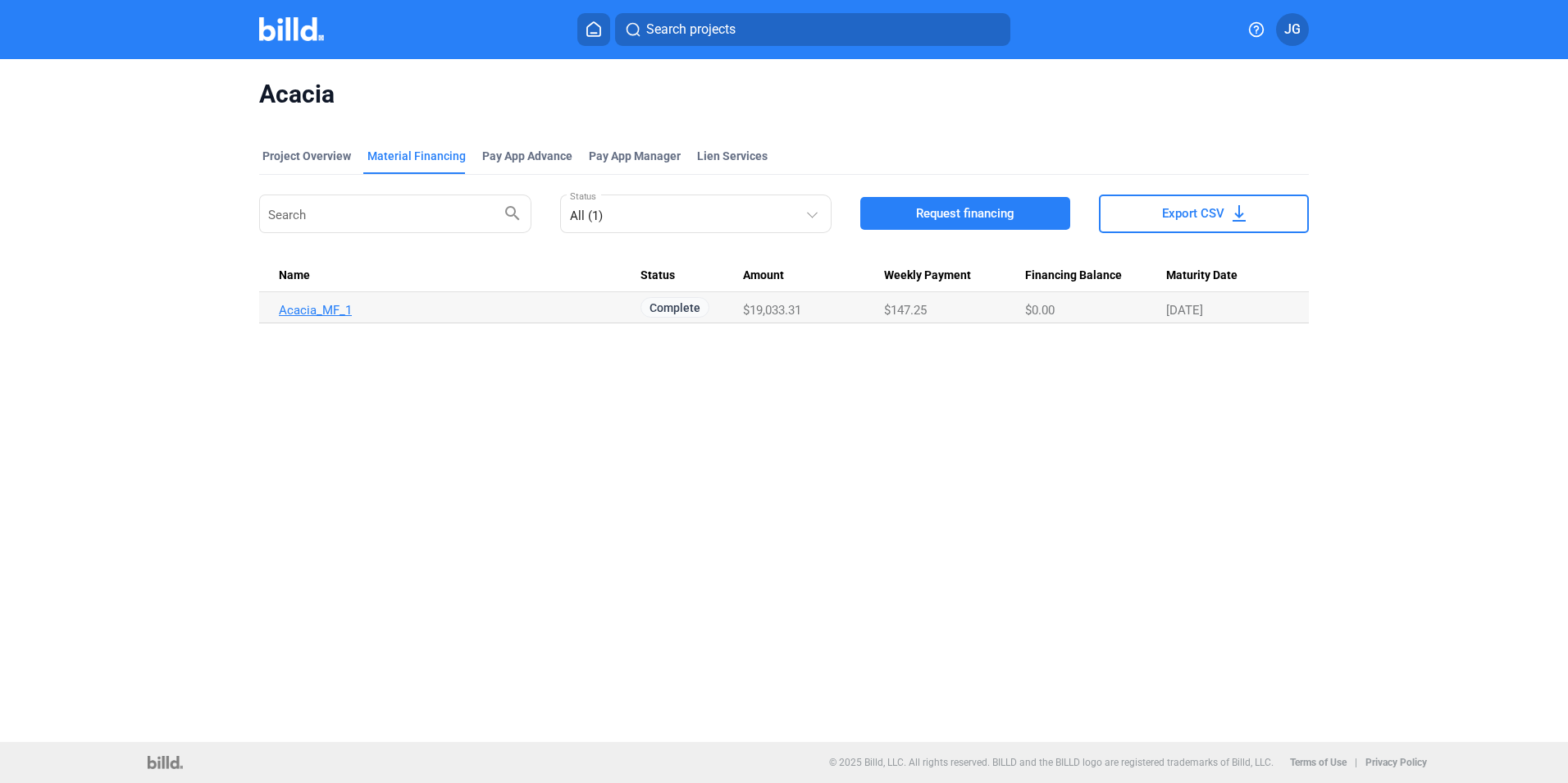
click at [322, 307] on link "Acacia_MF_1" at bounding box center [460, 310] width 361 height 15
click at [308, 318] on td "Acacia_MF_1" at bounding box center [450, 307] width 381 height 31
click at [308, 309] on link "Acacia_MF_1" at bounding box center [460, 310] width 361 height 15
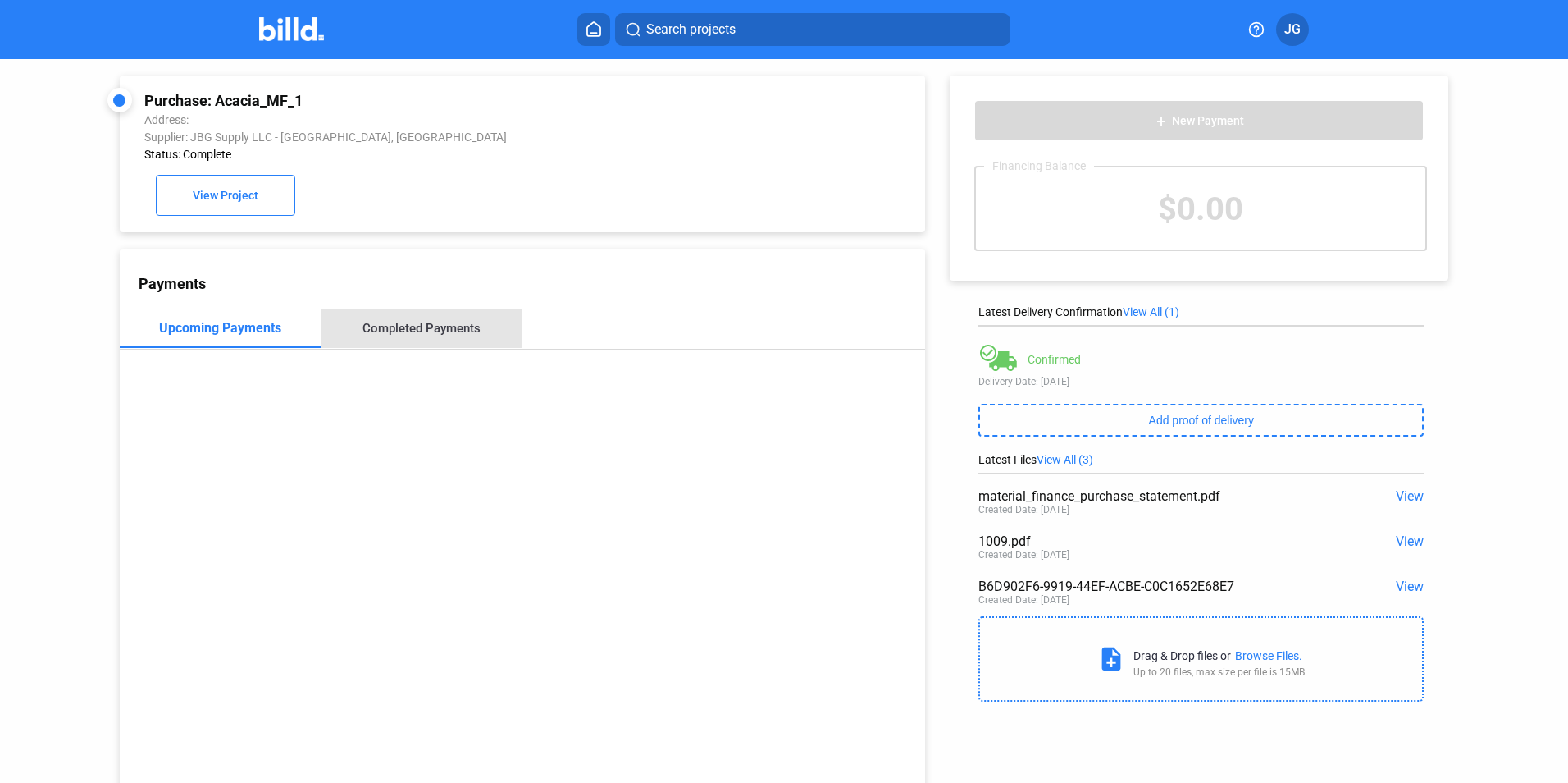
click at [409, 336] on div "Completed Payments" at bounding box center [421, 328] width 118 height 15
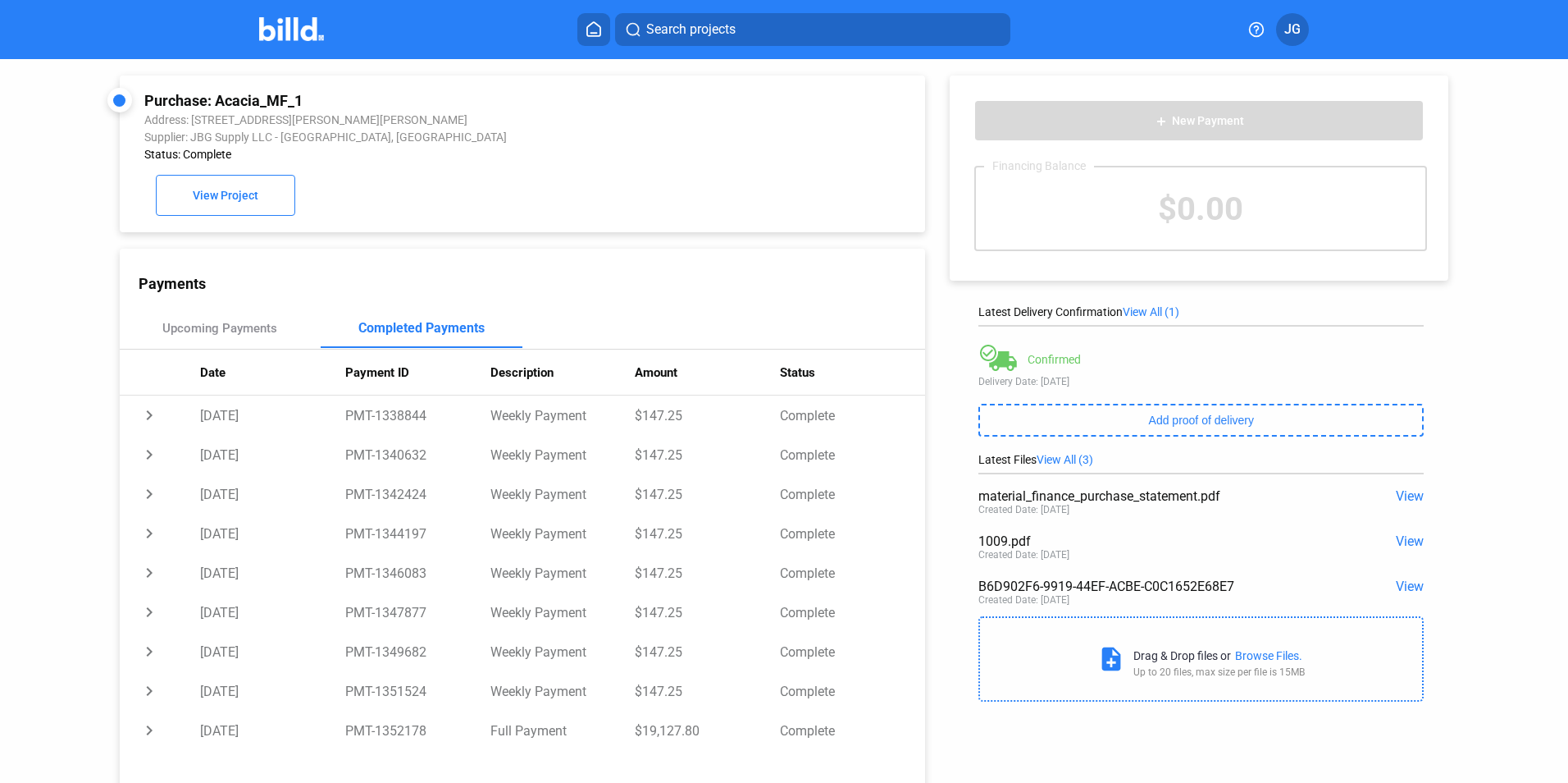
click at [35, 496] on div "Purchase: Acacia_MF_1 Address: [STREET_ADDRESS][PERSON_NAME][PERSON_NAME] Suppl…" at bounding box center [784, 430] width 1568 height 742
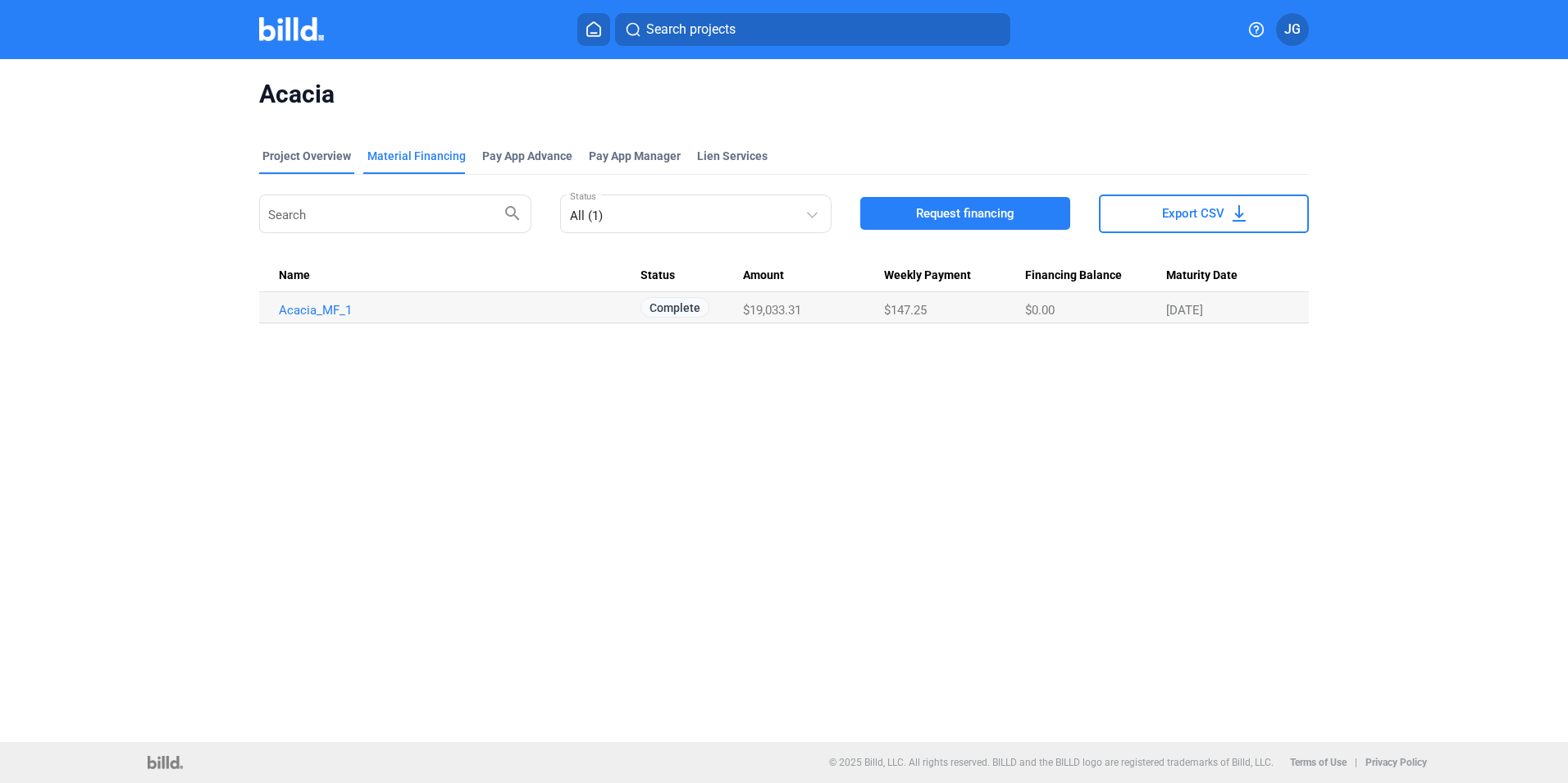
click at [302, 164] on div "Project Overview" at bounding box center [306, 161] width 95 height 27
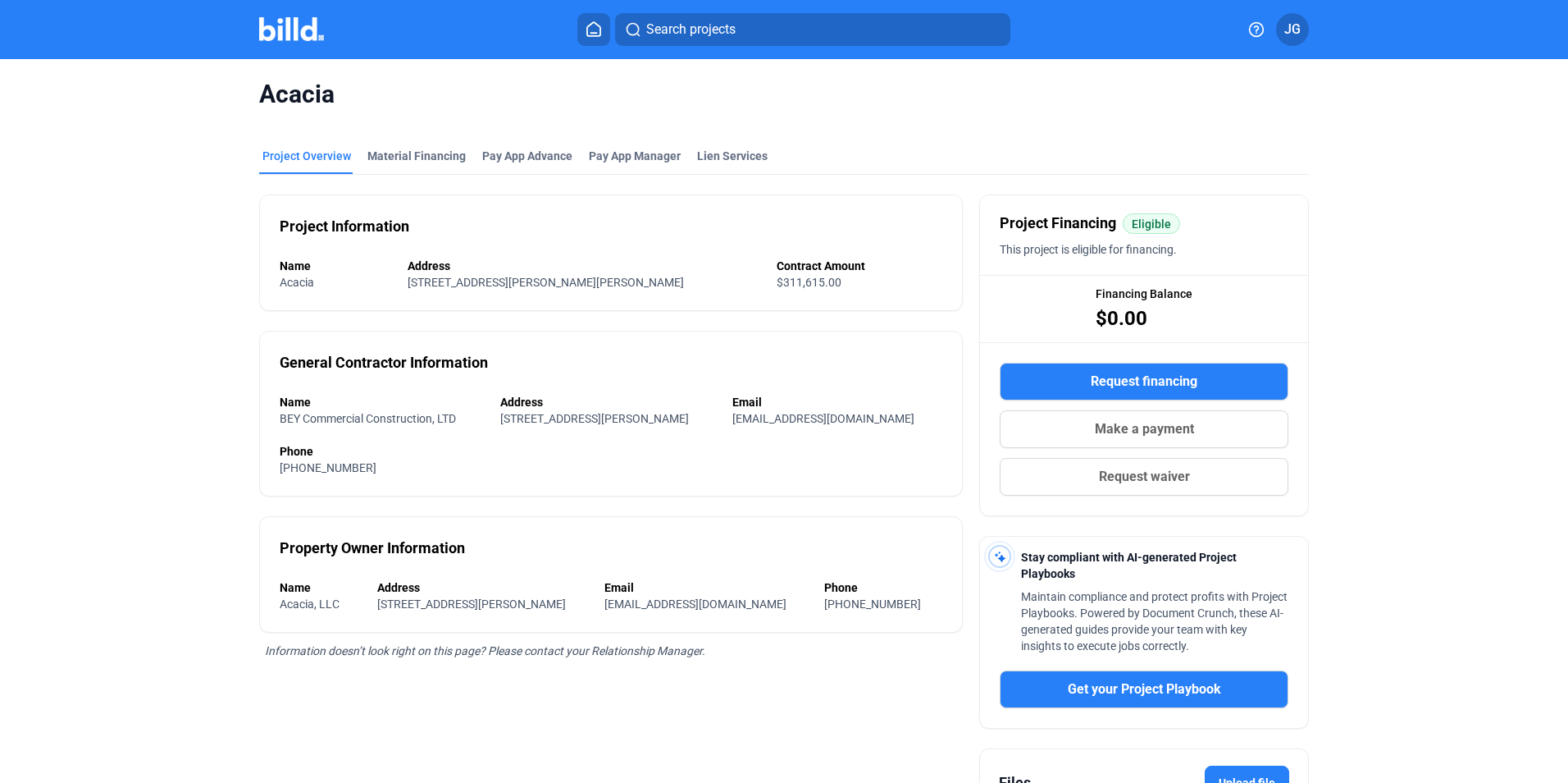
click at [295, 28] on img at bounding box center [291, 29] width 65 height 24
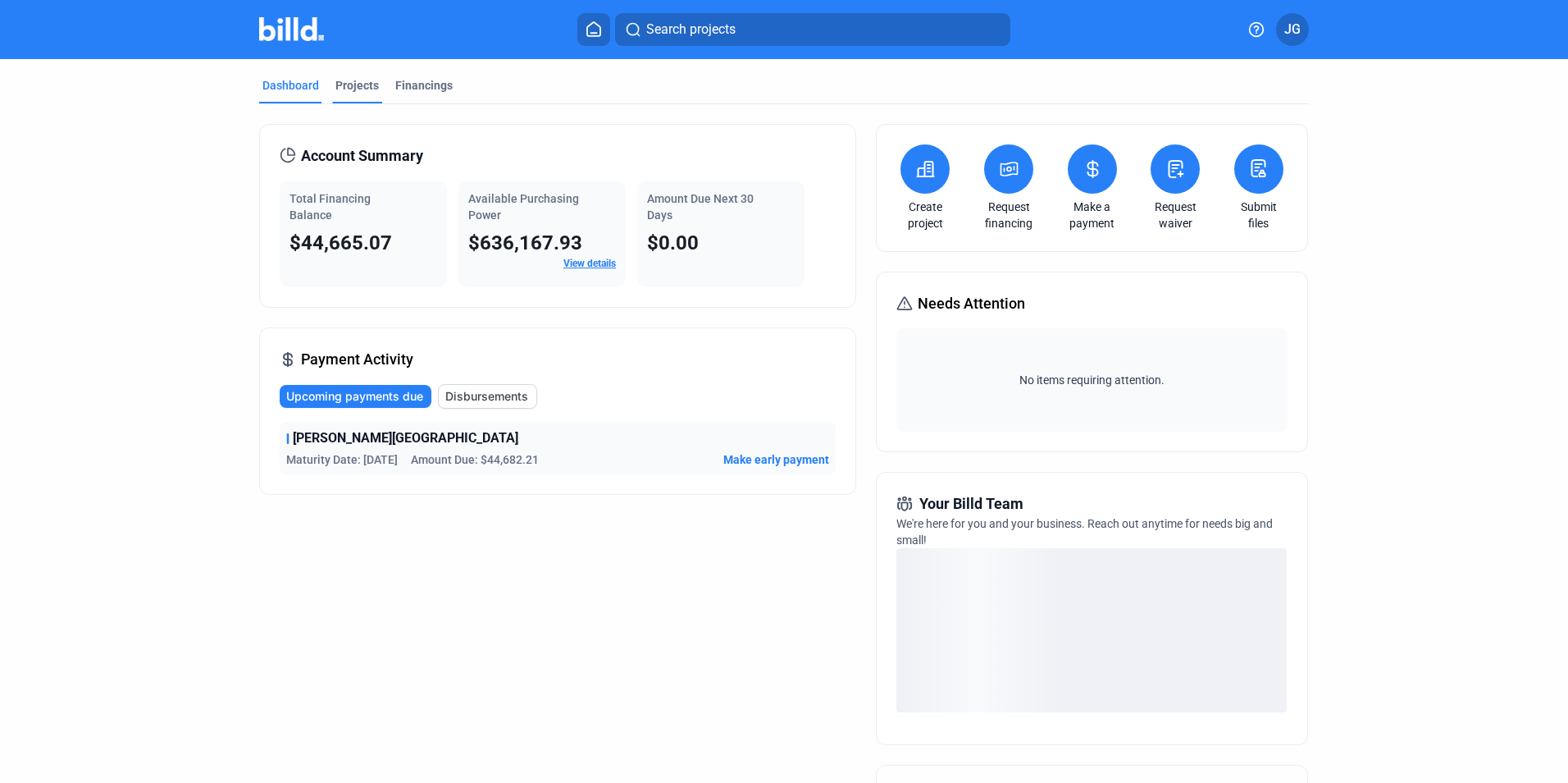
click at [350, 82] on div "Projects" at bounding box center [357, 86] width 43 height 17
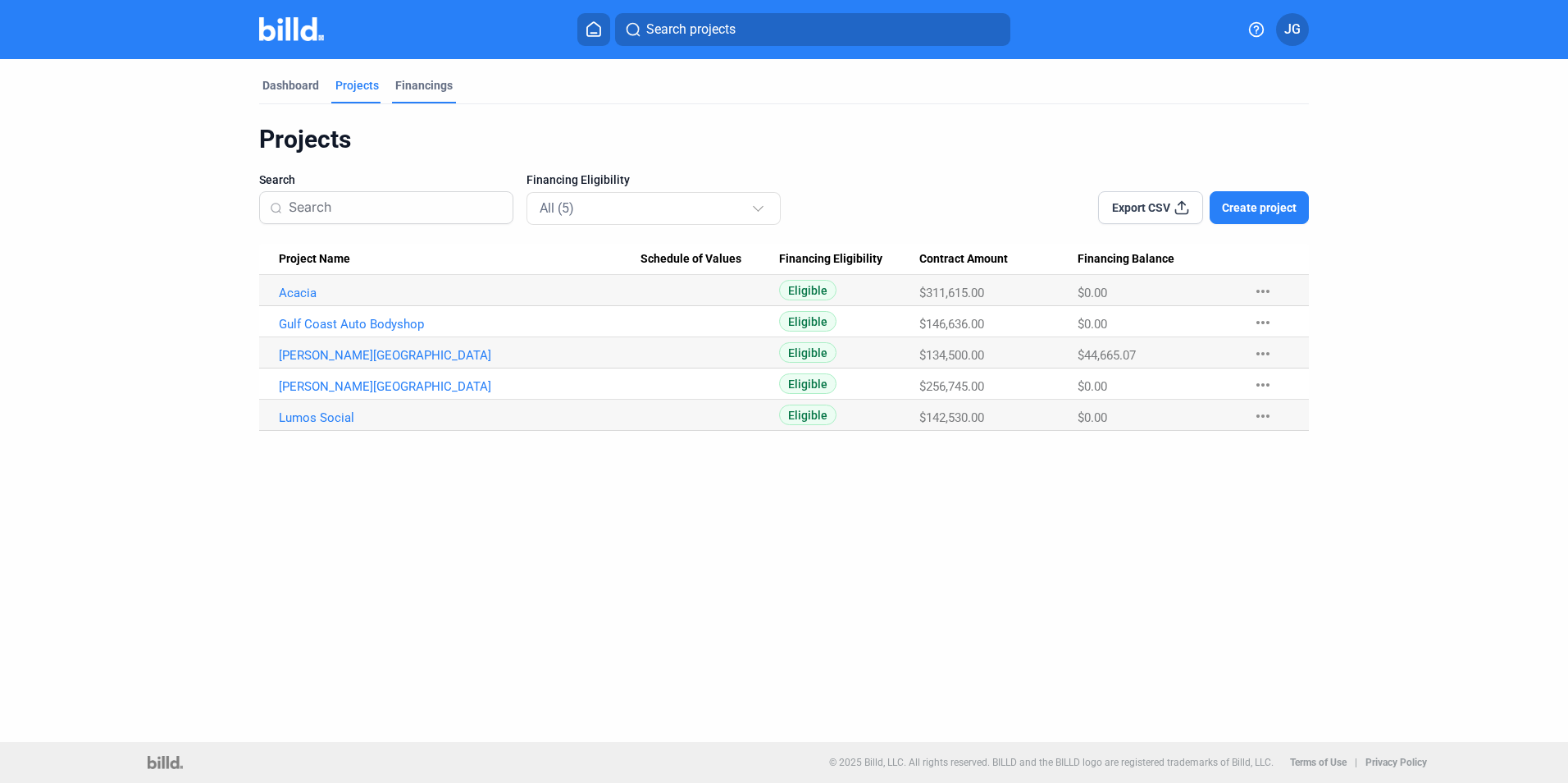
click at [443, 83] on div "Financings" at bounding box center [424, 86] width 57 height 17
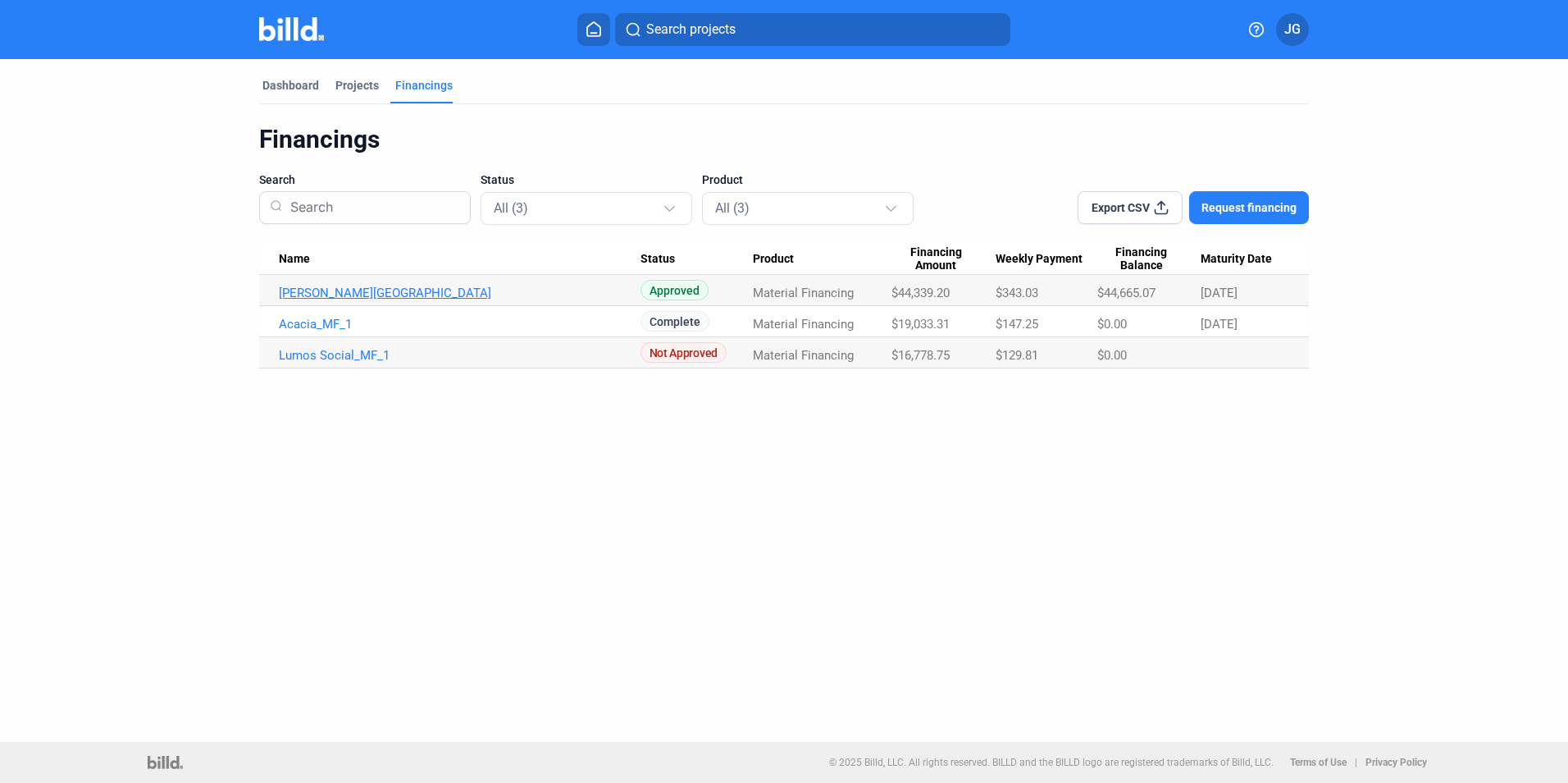
click at [420, 291] on link "[PERSON_NAME][GEOGRAPHIC_DATA]" at bounding box center [460, 293] width 361 height 15
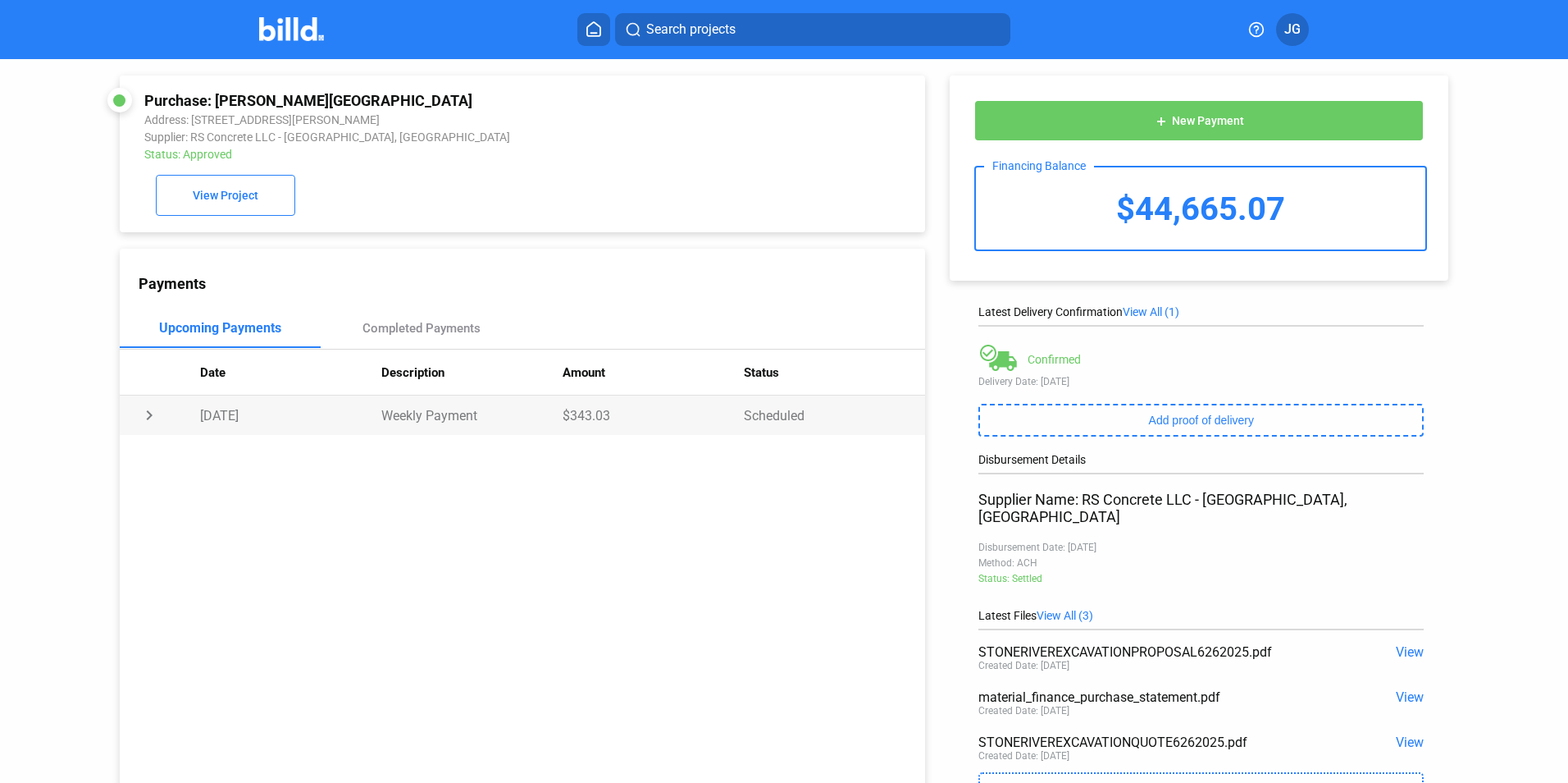
click at [144, 416] on td "chevron_right" at bounding box center [160, 415] width 81 height 39
click at [290, 25] on img at bounding box center [291, 29] width 65 height 24
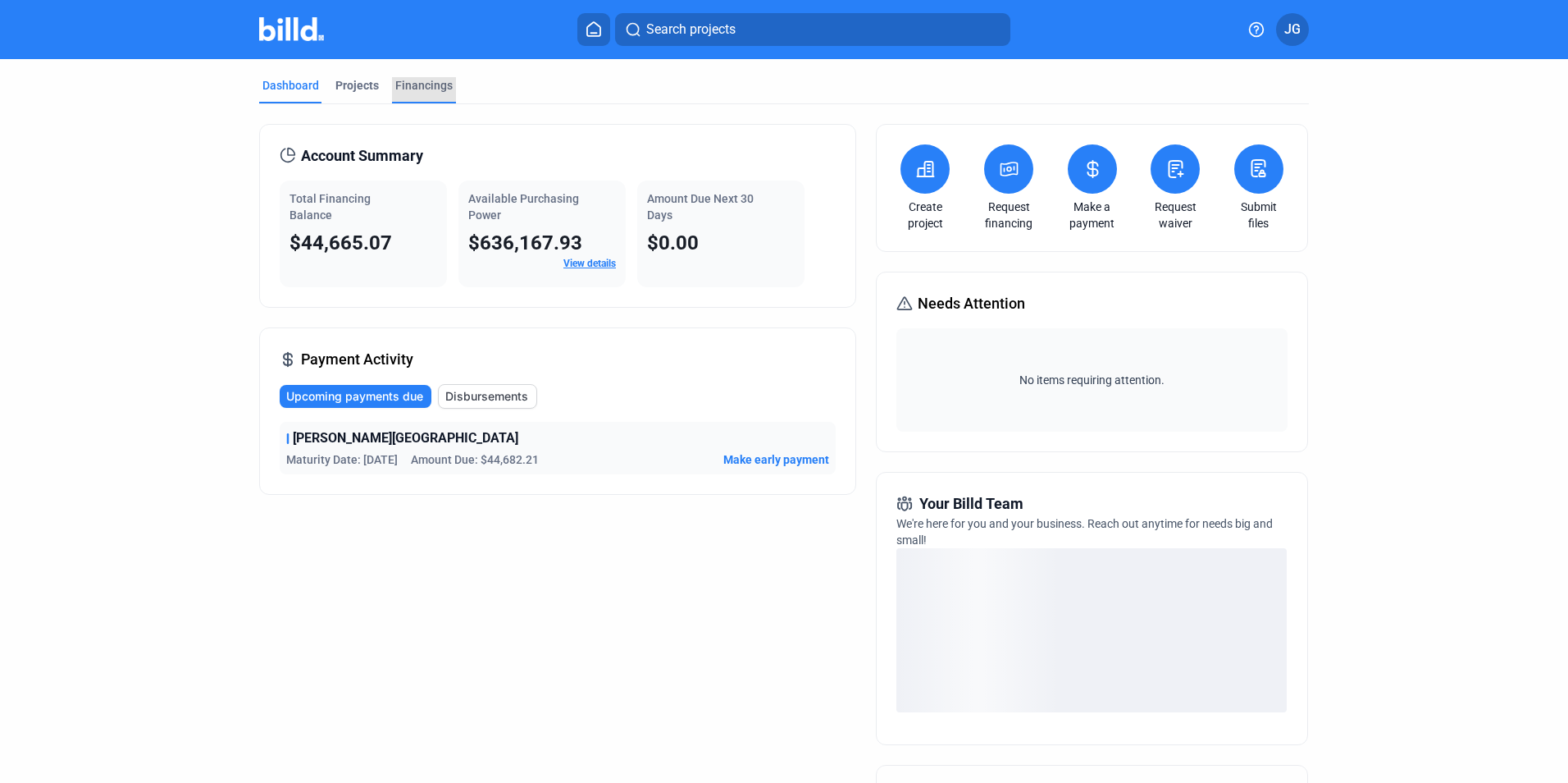
click at [432, 80] on div "Financings" at bounding box center [424, 86] width 57 height 17
